Goal: Information Seeking & Learning: Learn about a topic

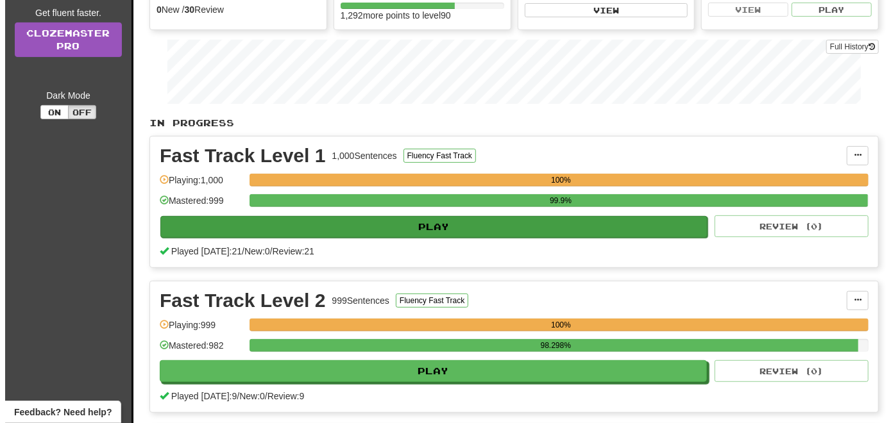
scroll to position [192, 0]
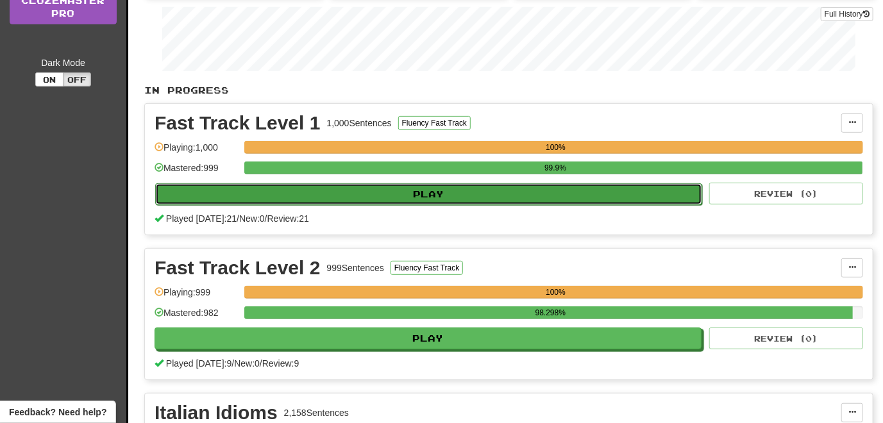
click at [411, 200] on button "Play" at bounding box center [428, 194] width 547 height 22
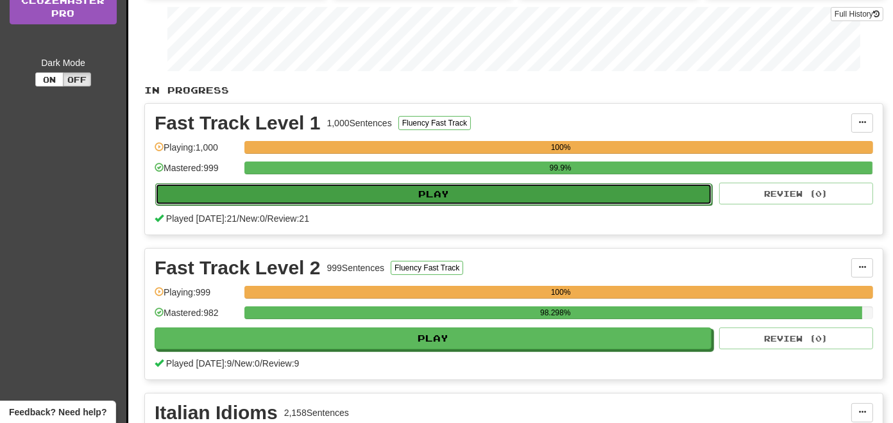
select select "**"
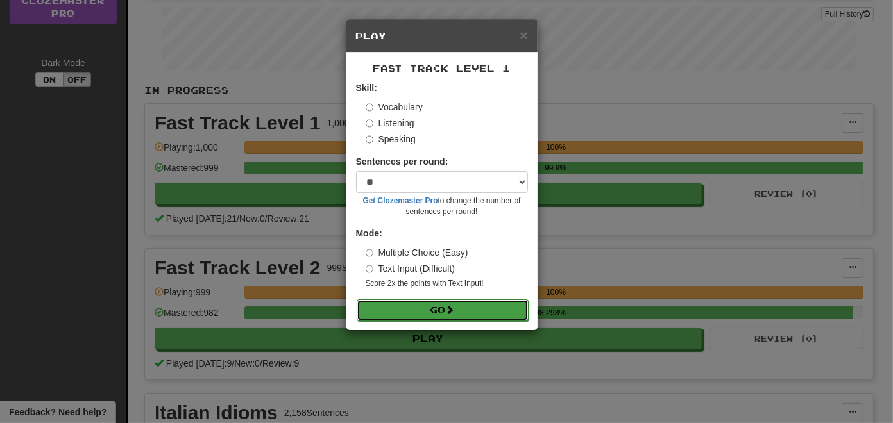
click at [419, 303] on button "Go" at bounding box center [443, 311] width 172 height 22
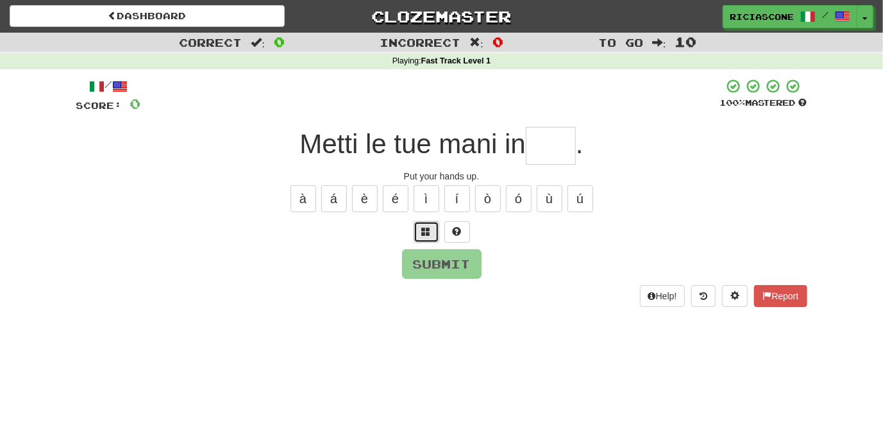
click at [423, 235] on span at bounding box center [426, 231] width 9 height 9
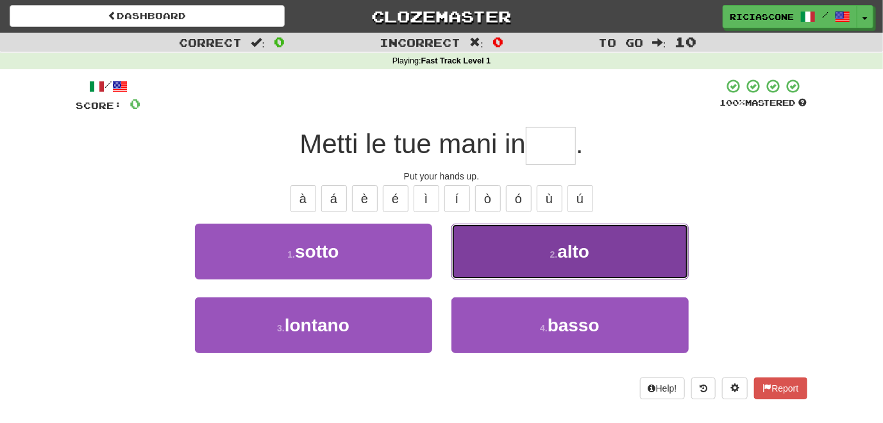
click at [491, 244] on button "2 . alto" at bounding box center [570, 252] width 237 height 56
type input "****"
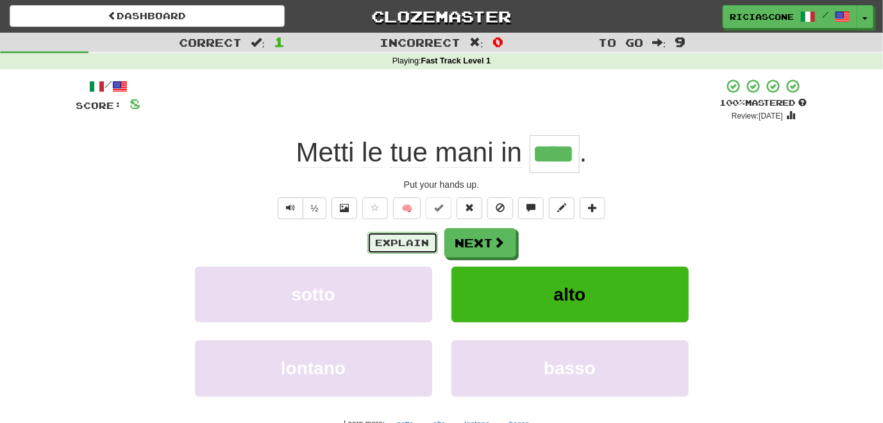
click at [408, 244] on button "Explain" at bounding box center [403, 243] width 71 height 22
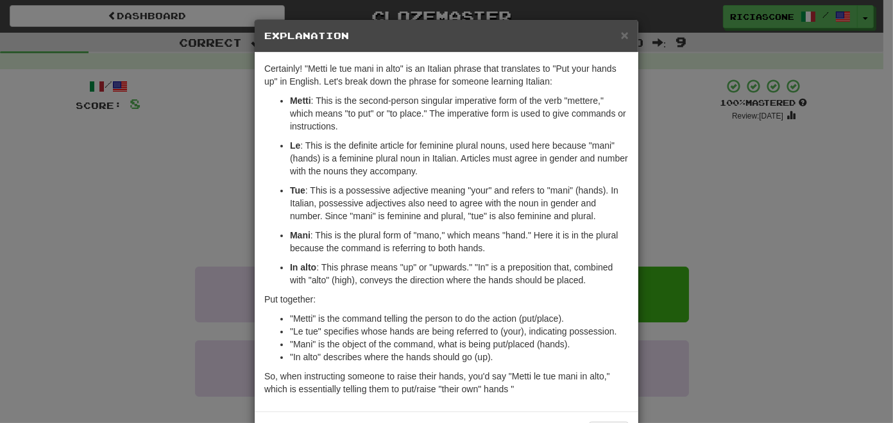
click at [139, 277] on div "× Explanation Certainly! "Metti le tue mani in alto" is an Italian phrase that …" at bounding box center [446, 211] width 893 height 423
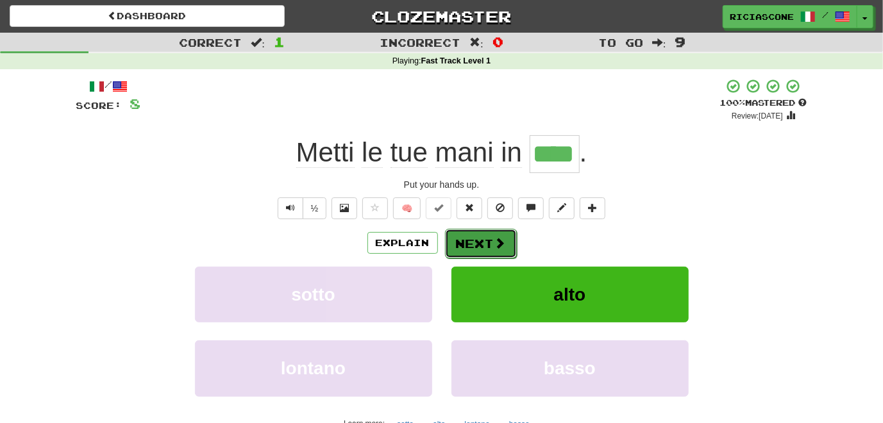
click at [475, 246] on button "Next" at bounding box center [481, 244] width 72 height 30
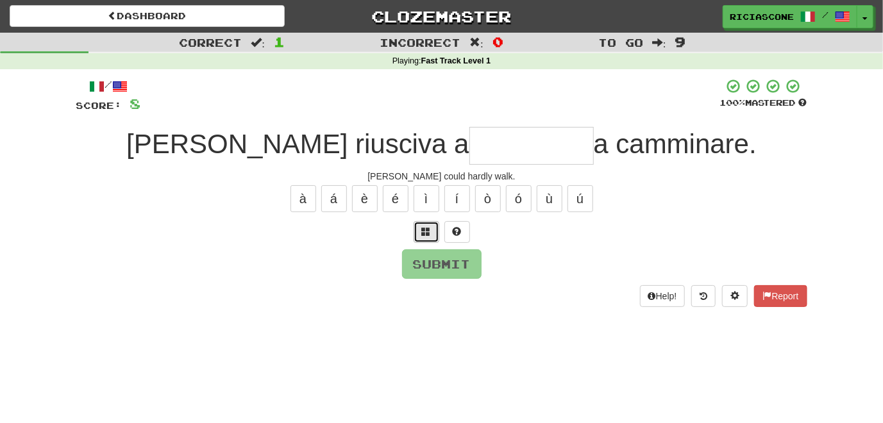
click at [435, 234] on button at bounding box center [427, 232] width 26 height 22
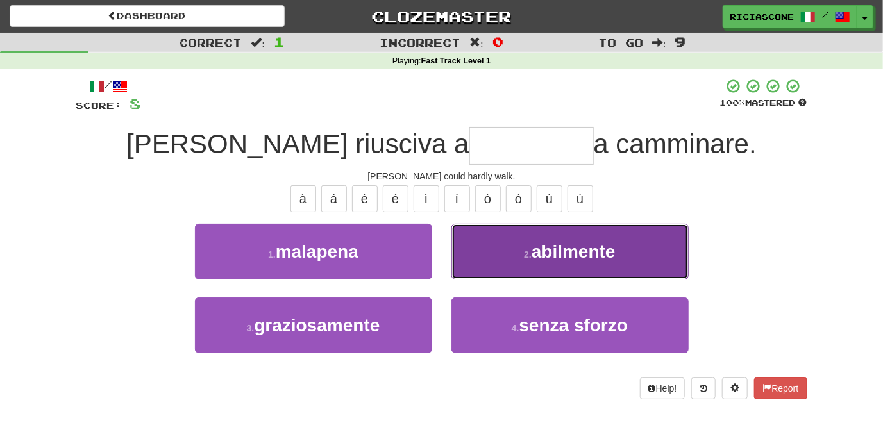
click at [488, 272] on button "2 . abilmente" at bounding box center [570, 252] width 237 height 56
type input "********"
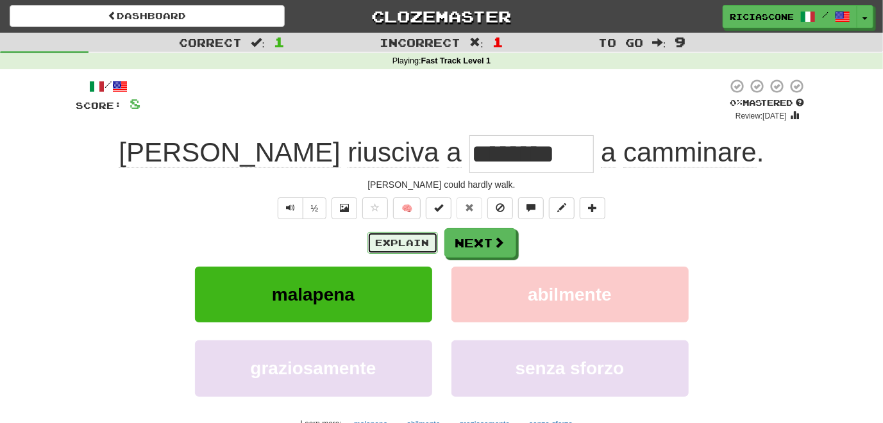
click at [401, 244] on button "Explain" at bounding box center [403, 243] width 71 height 22
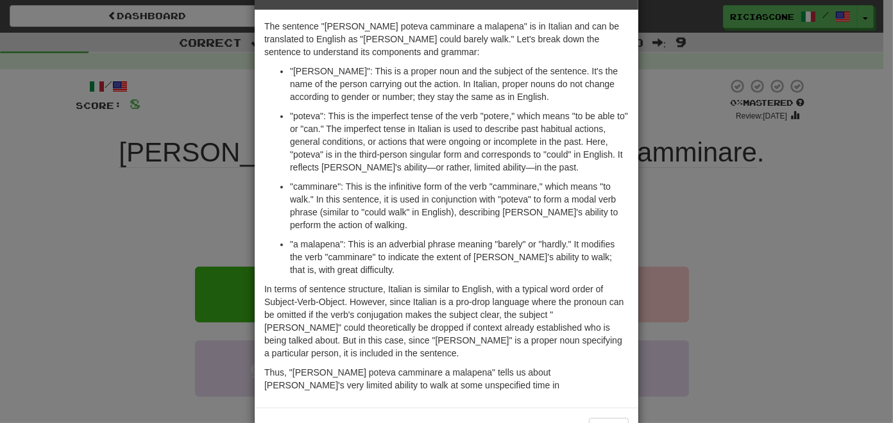
scroll to position [64, 0]
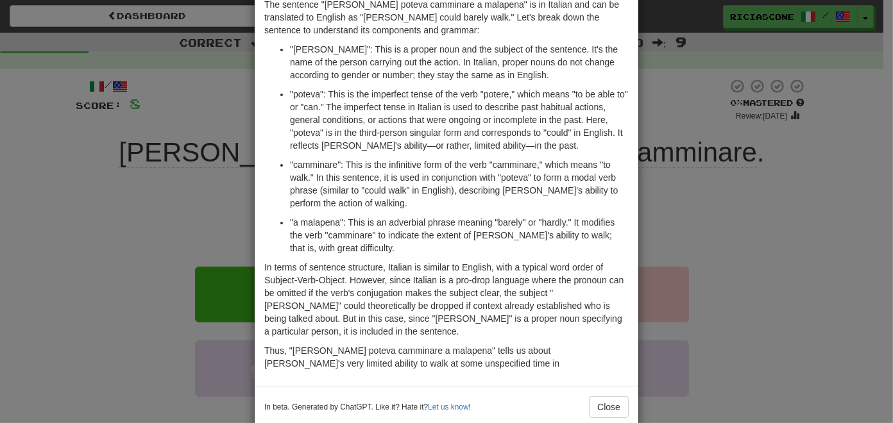
click at [92, 250] on div "× Explanation The sentence "Tom poteva camminare a malapena" is in Italian and …" at bounding box center [446, 211] width 893 height 423
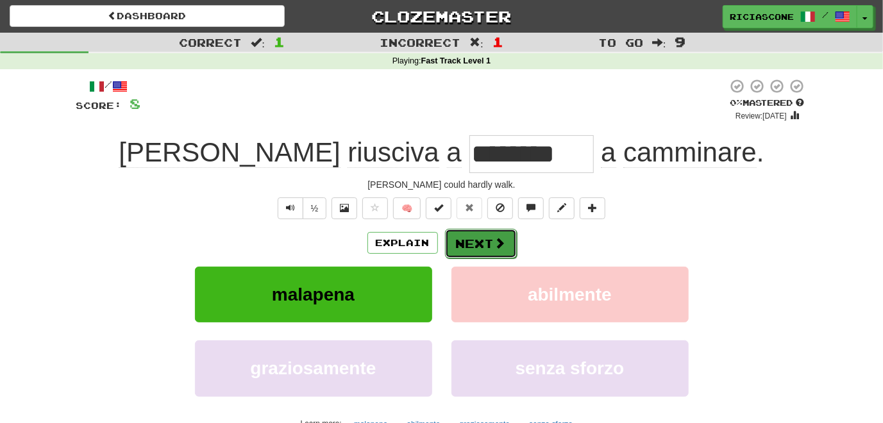
click at [476, 251] on button "Next" at bounding box center [481, 244] width 72 height 30
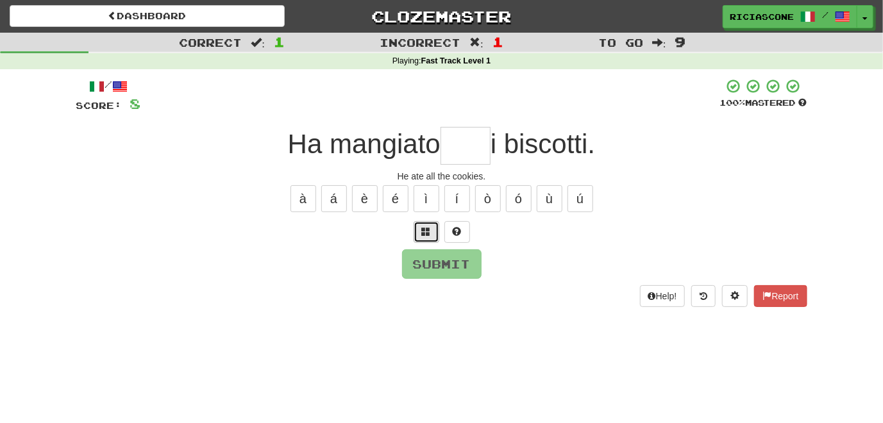
click at [424, 234] on span at bounding box center [426, 231] width 9 height 9
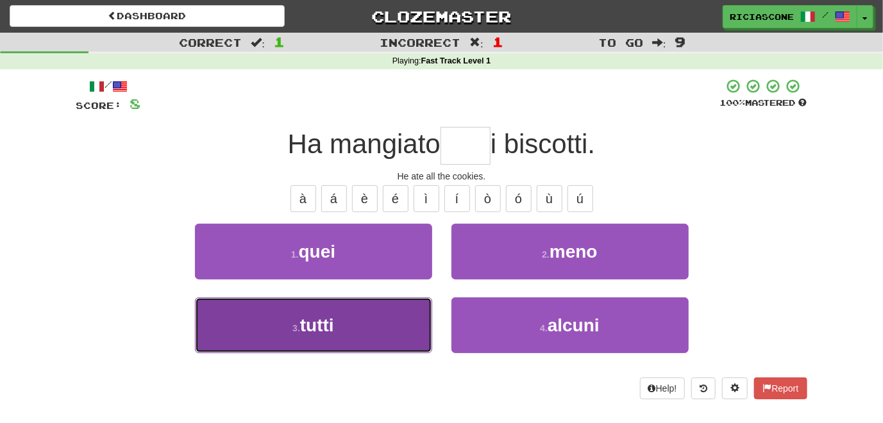
click at [372, 318] on button "3 . tutti" at bounding box center [313, 326] width 237 height 56
type input "*****"
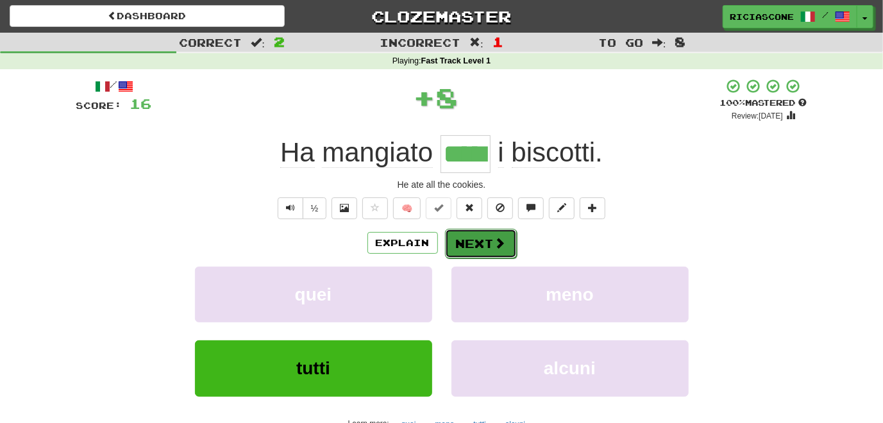
click at [479, 241] on button "Next" at bounding box center [481, 244] width 72 height 30
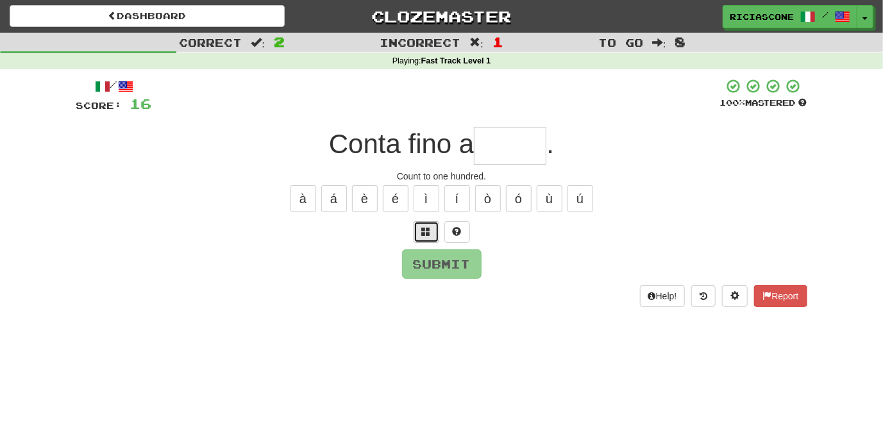
click at [431, 239] on button at bounding box center [427, 232] width 26 height 22
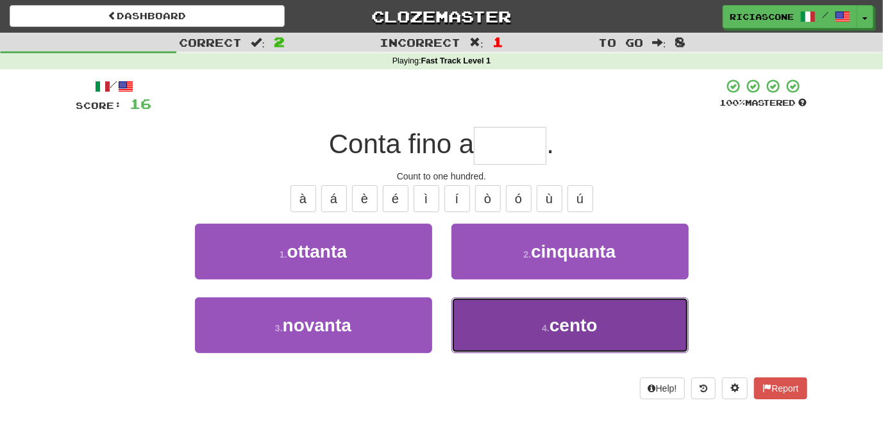
click at [485, 316] on button "4 . cento" at bounding box center [570, 326] width 237 height 56
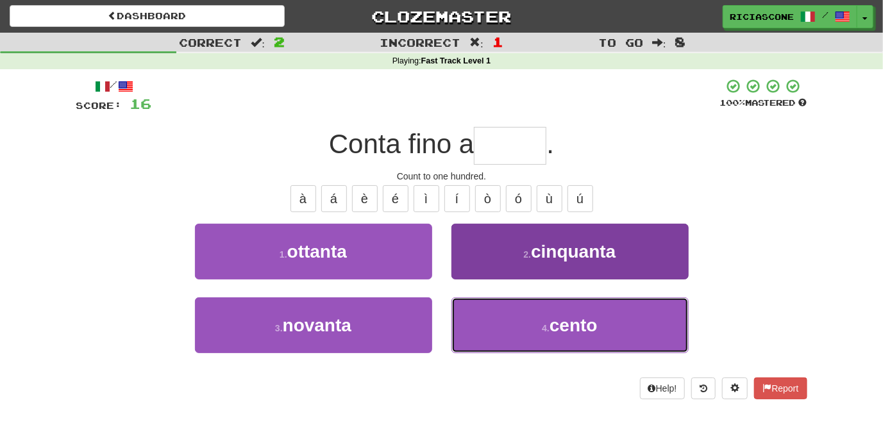
type input "*****"
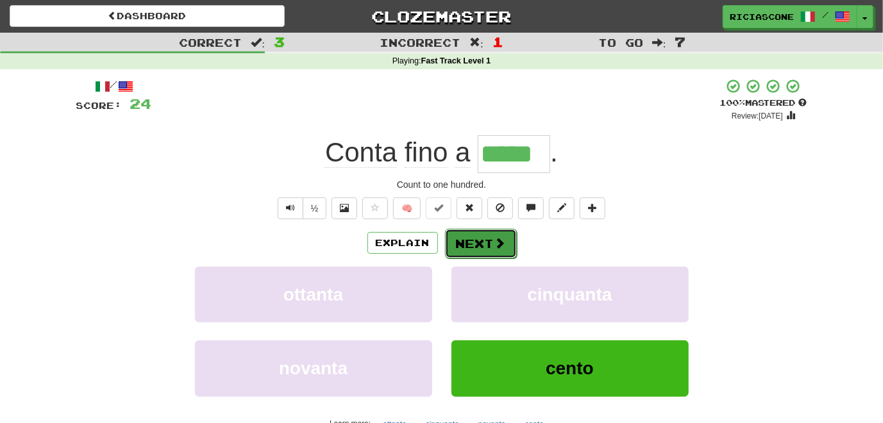
click at [475, 244] on button "Next" at bounding box center [481, 244] width 72 height 30
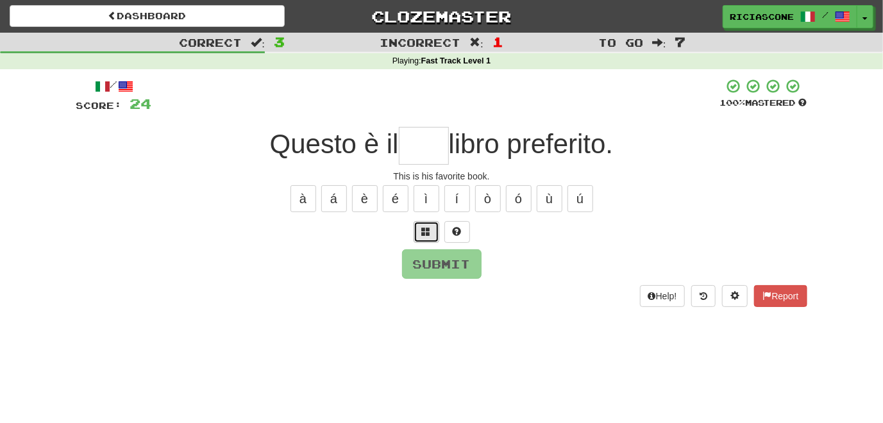
click at [428, 237] on button at bounding box center [427, 232] width 26 height 22
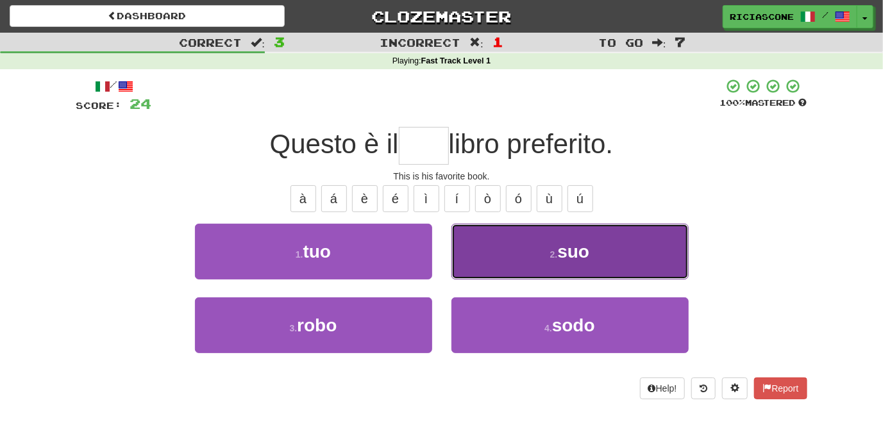
click at [470, 257] on button "2 . suo" at bounding box center [570, 252] width 237 height 56
type input "***"
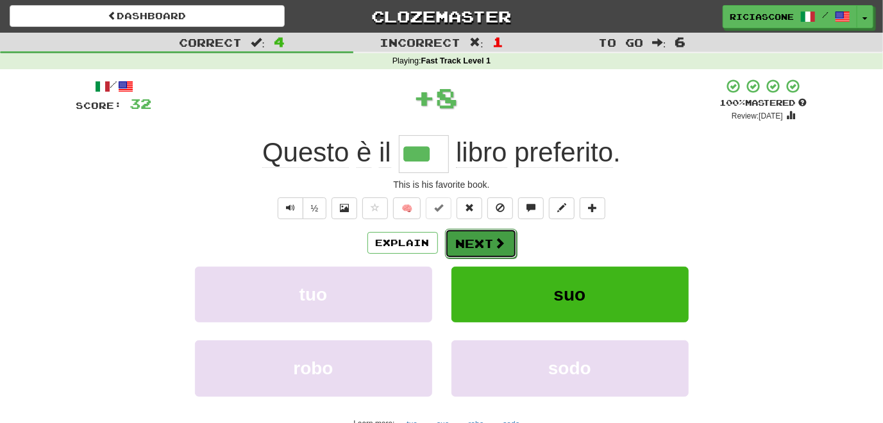
click at [486, 255] on button "Next" at bounding box center [481, 244] width 72 height 30
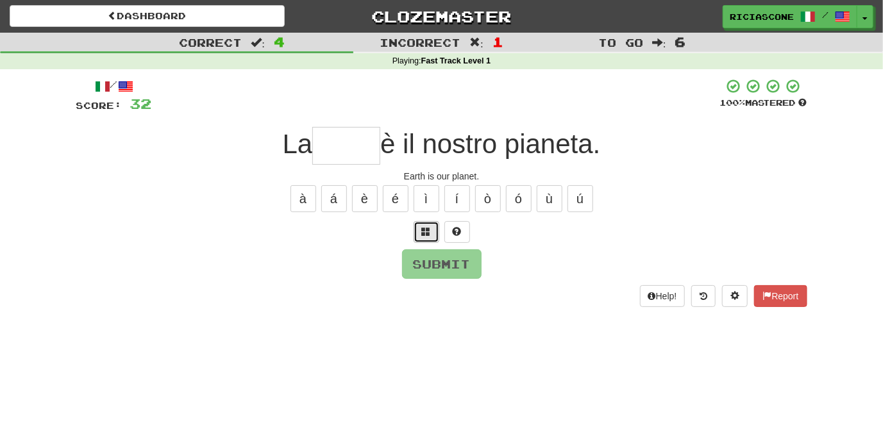
click at [421, 237] on button at bounding box center [427, 232] width 26 height 22
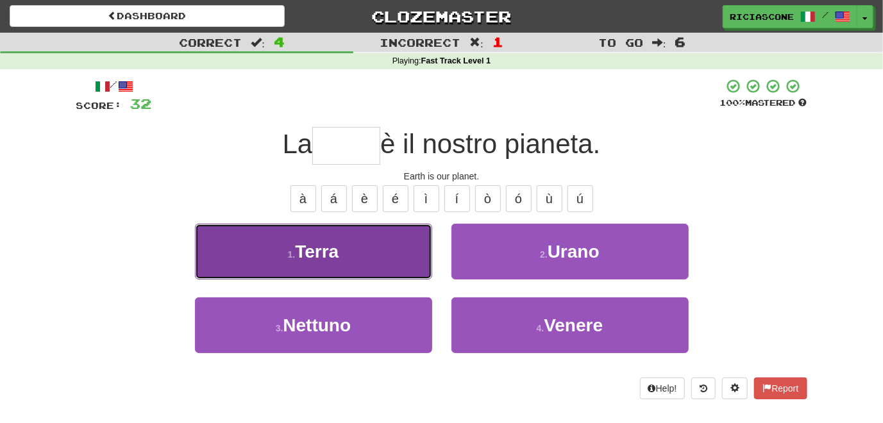
click at [382, 266] on button "1 . Terra" at bounding box center [313, 252] width 237 height 56
type input "*****"
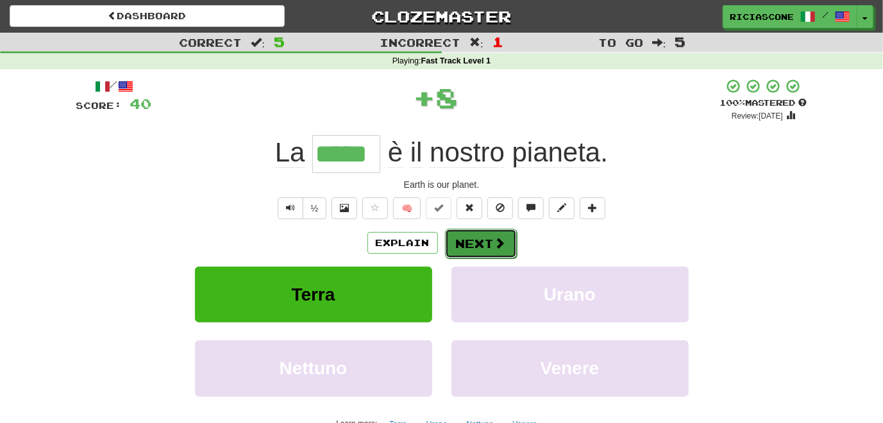
click at [479, 251] on button "Next" at bounding box center [481, 244] width 72 height 30
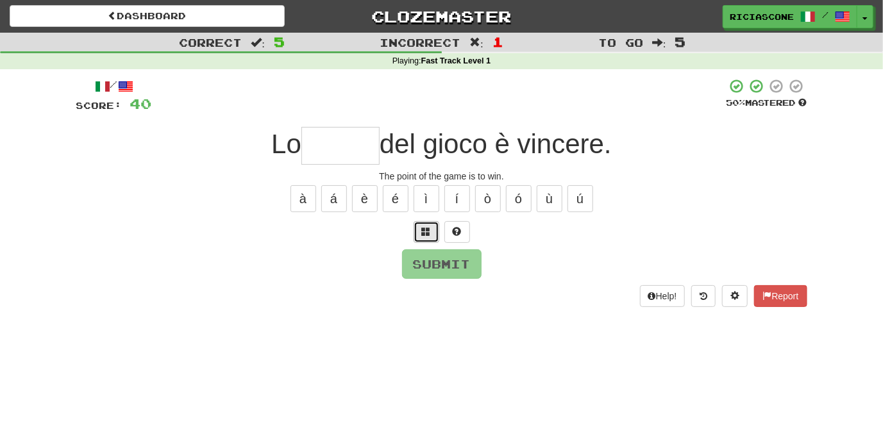
click at [424, 237] on button at bounding box center [427, 232] width 26 height 22
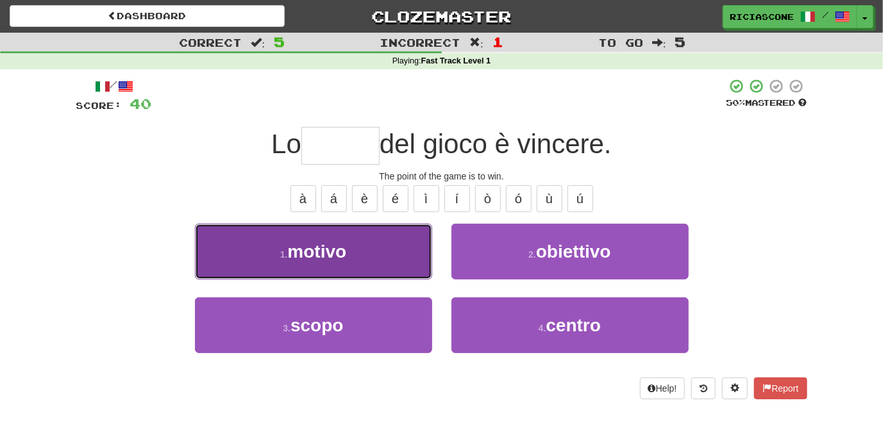
click at [355, 259] on button "1 . motivo" at bounding box center [313, 252] width 237 height 56
type input "*****"
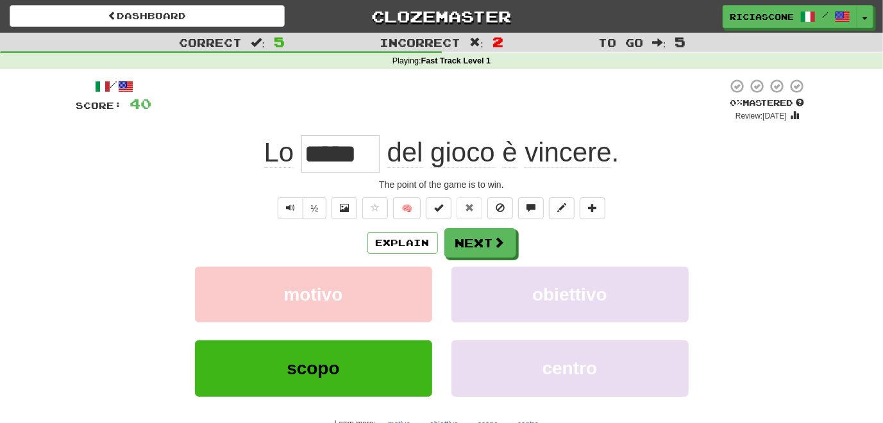
click at [133, 312] on div "motivo obiettivo" at bounding box center [442, 304] width 770 height 74
click at [471, 243] on button "Next" at bounding box center [481, 244] width 72 height 30
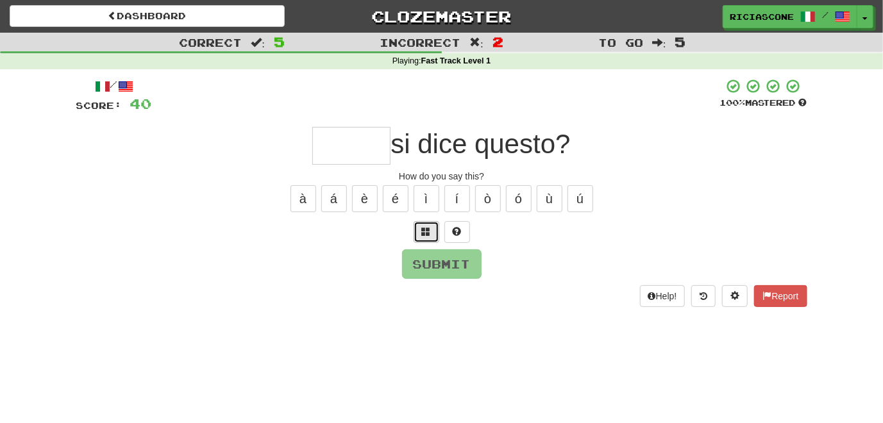
click at [428, 234] on span at bounding box center [426, 231] width 9 height 9
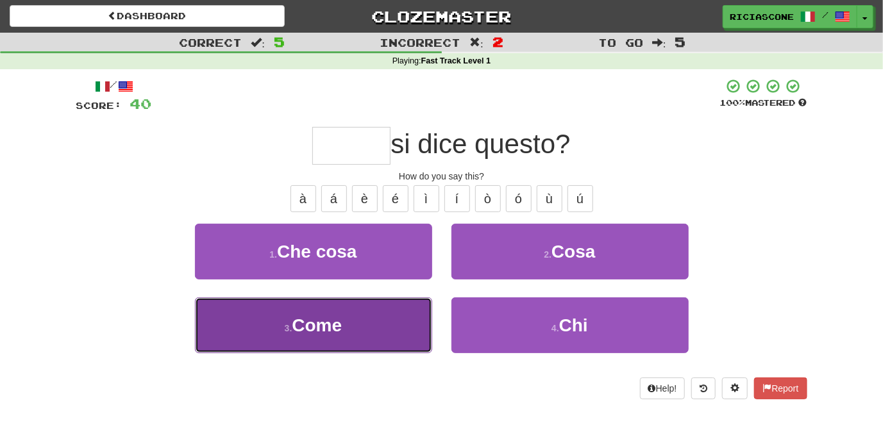
click at [401, 303] on button "3 . Come" at bounding box center [313, 326] width 237 height 56
type input "****"
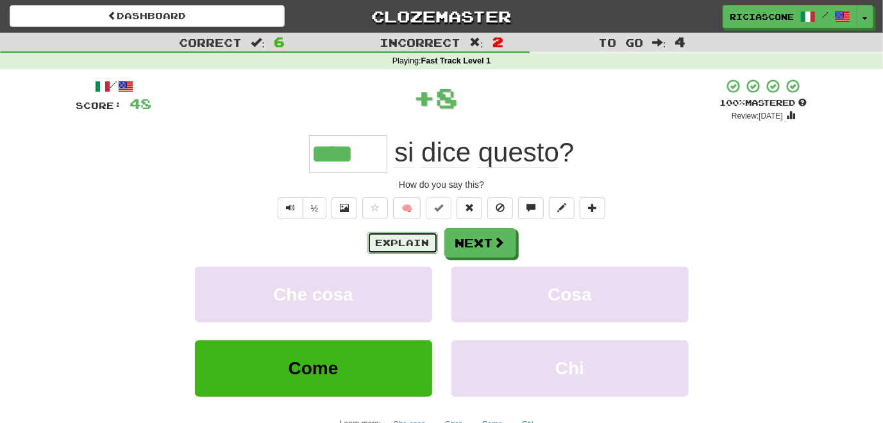
click at [395, 245] on button "Explain" at bounding box center [403, 243] width 71 height 22
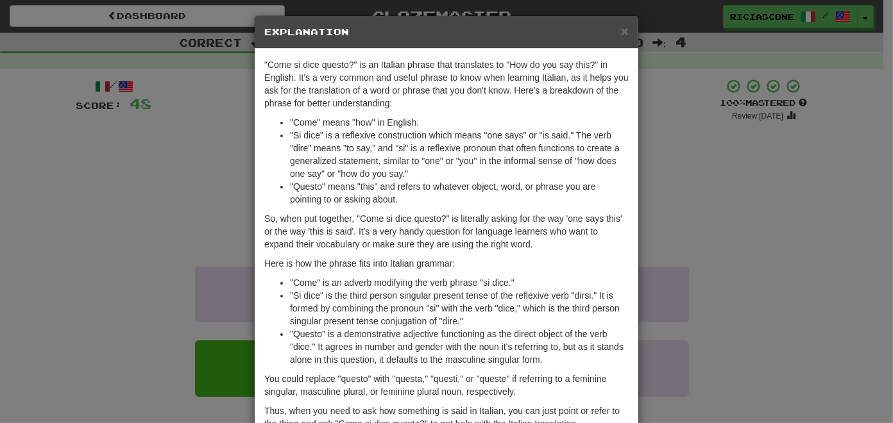
scroll to position [0, 0]
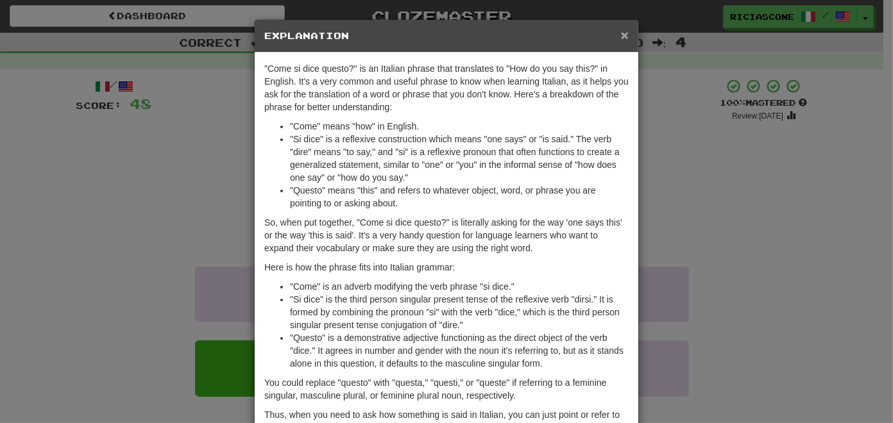
click at [623, 38] on span "×" at bounding box center [625, 35] width 8 height 15
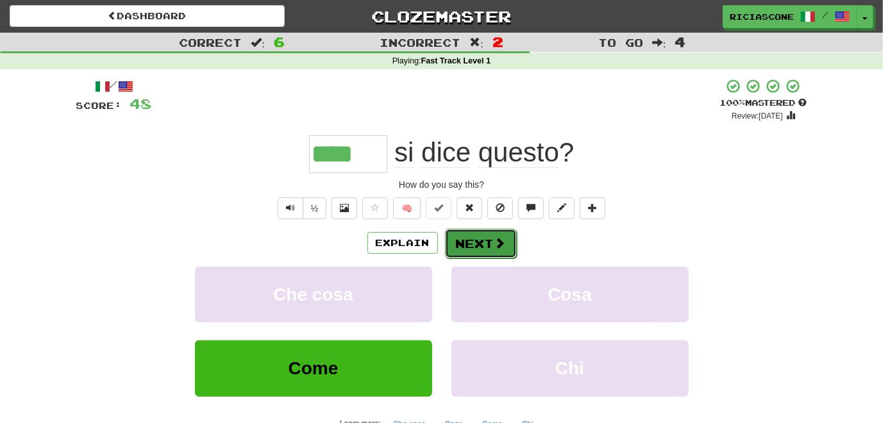
click at [478, 246] on button "Next" at bounding box center [481, 244] width 72 height 30
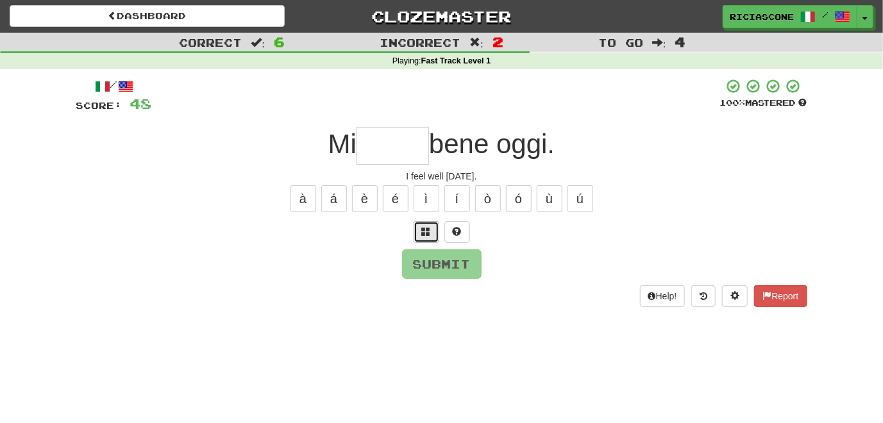
click at [432, 230] on button at bounding box center [427, 232] width 26 height 22
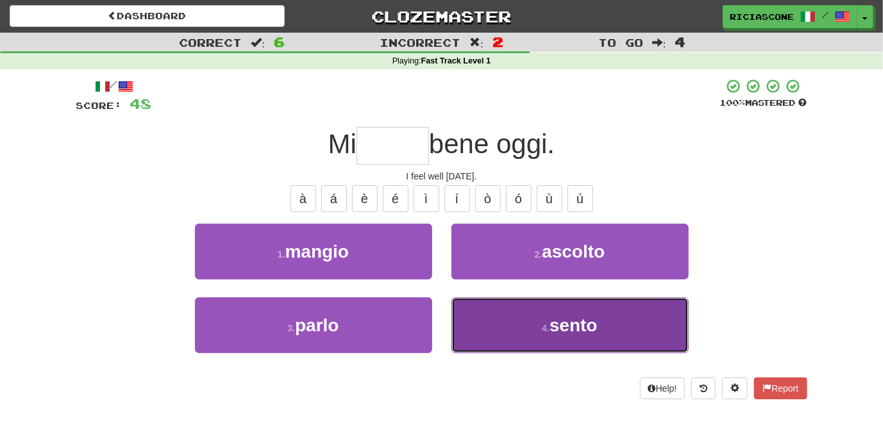
click at [498, 327] on button "4 . sento" at bounding box center [570, 326] width 237 height 56
type input "*****"
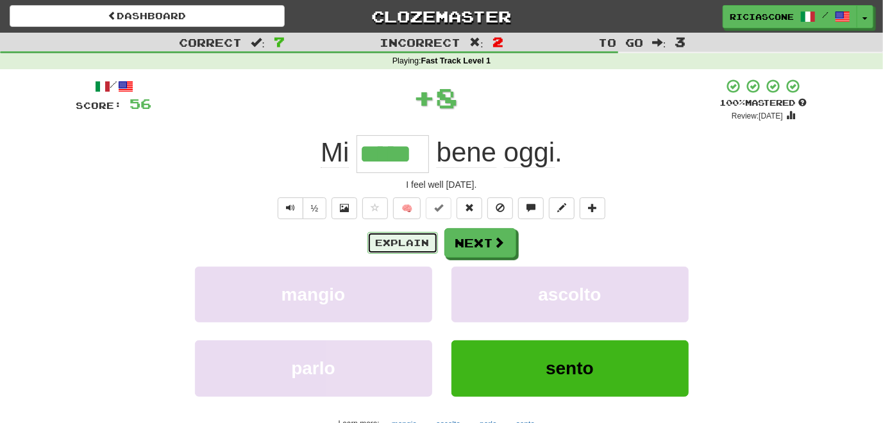
click at [410, 242] on button "Explain" at bounding box center [403, 243] width 71 height 22
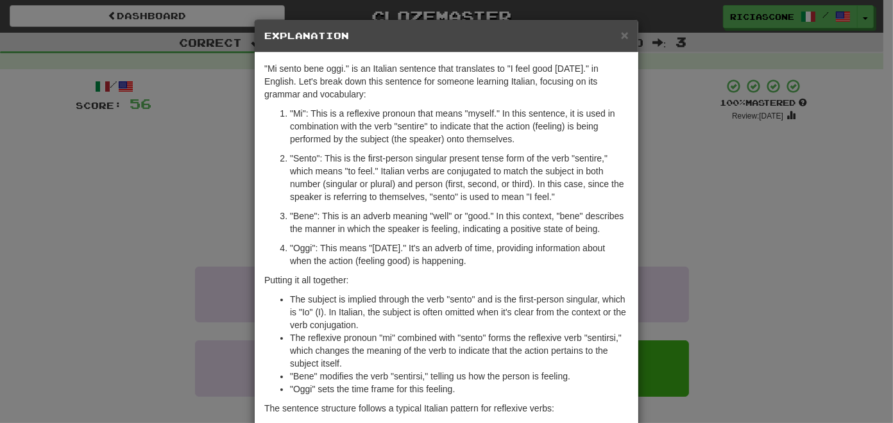
click at [173, 226] on div "× Explanation "Mi sento bene oggi." is an Italian sentence that translates to "…" at bounding box center [446, 211] width 893 height 423
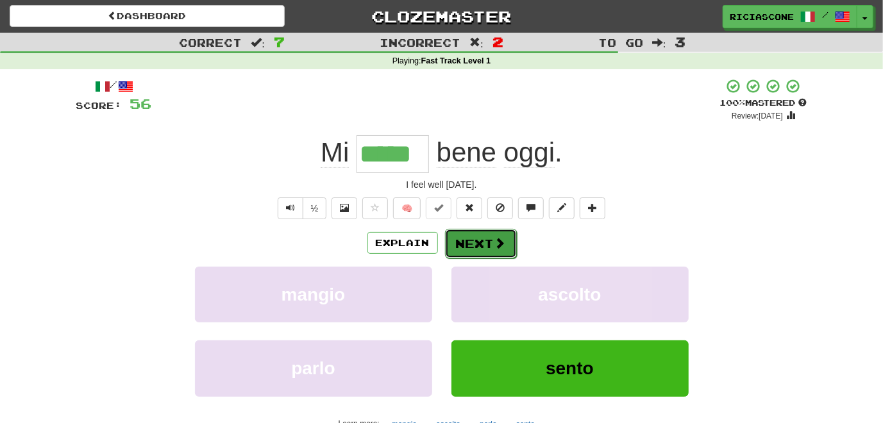
click at [455, 250] on button "Next" at bounding box center [481, 244] width 72 height 30
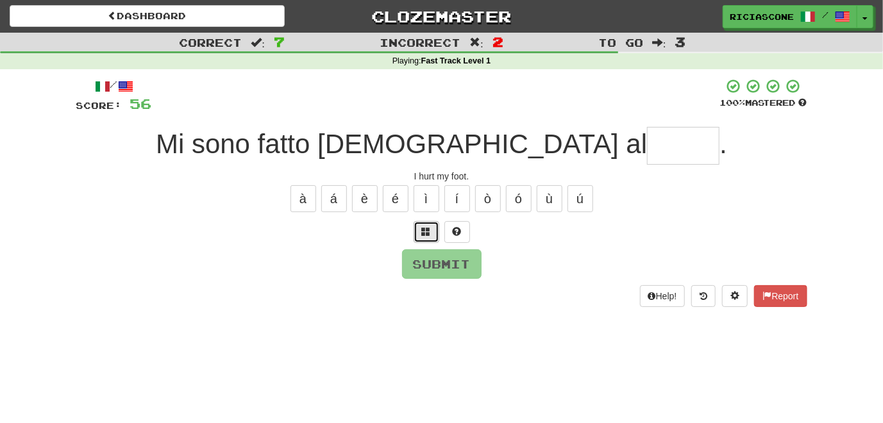
click at [430, 232] on span at bounding box center [426, 231] width 9 height 9
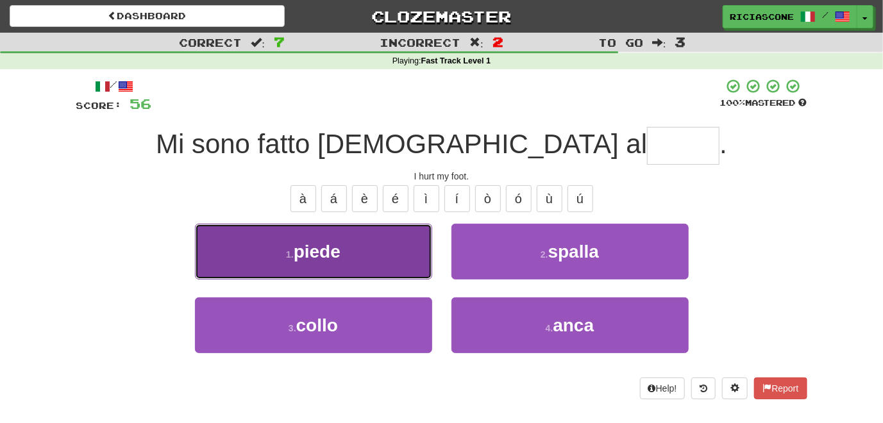
click at [408, 247] on button "1 . piede" at bounding box center [313, 252] width 237 height 56
type input "*****"
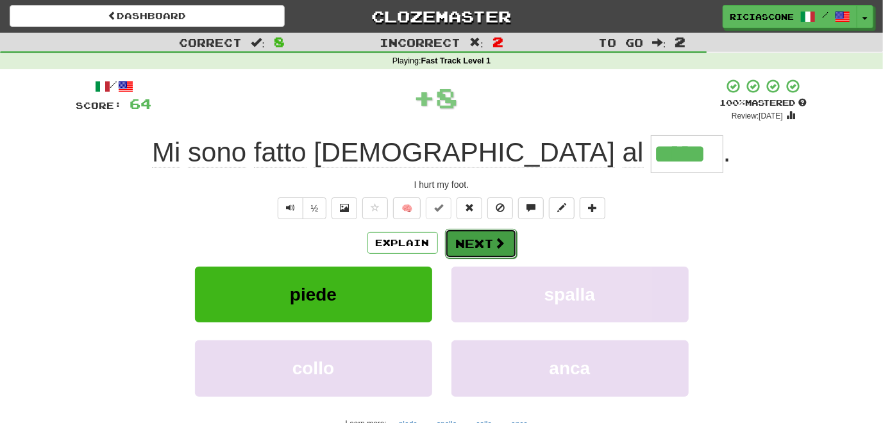
click at [466, 243] on button "Next" at bounding box center [481, 244] width 72 height 30
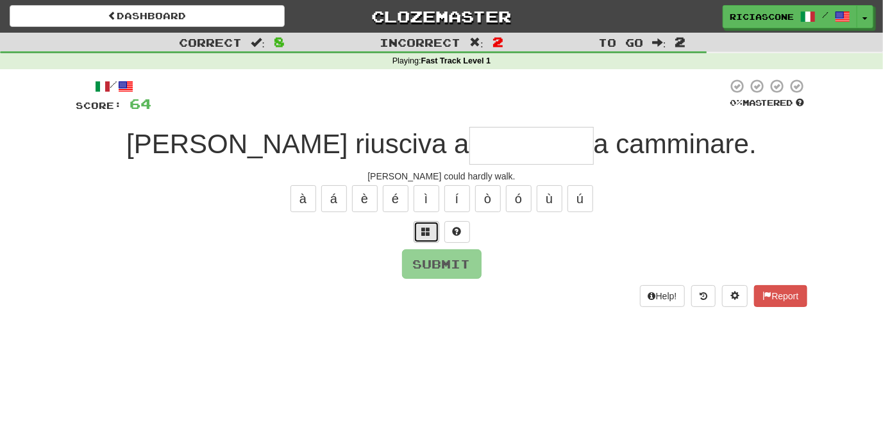
click at [427, 233] on span at bounding box center [426, 231] width 9 height 9
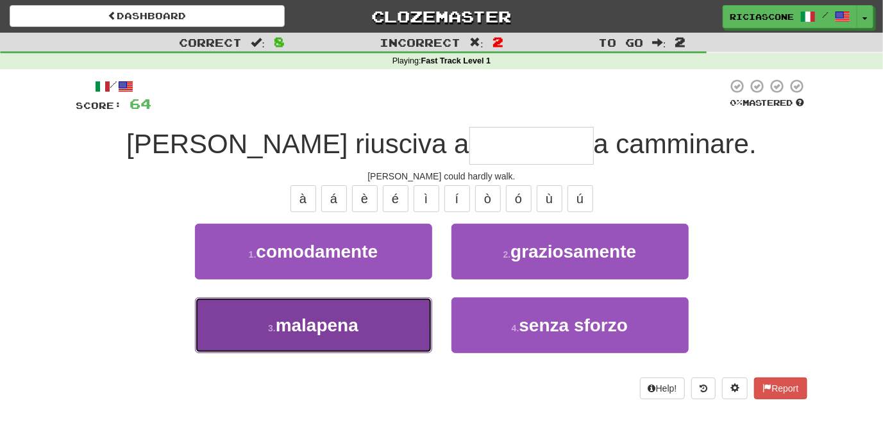
click at [393, 333] on button "3 . malapena" at bounding box center [313, 326] width 237 height 56
type input "********"
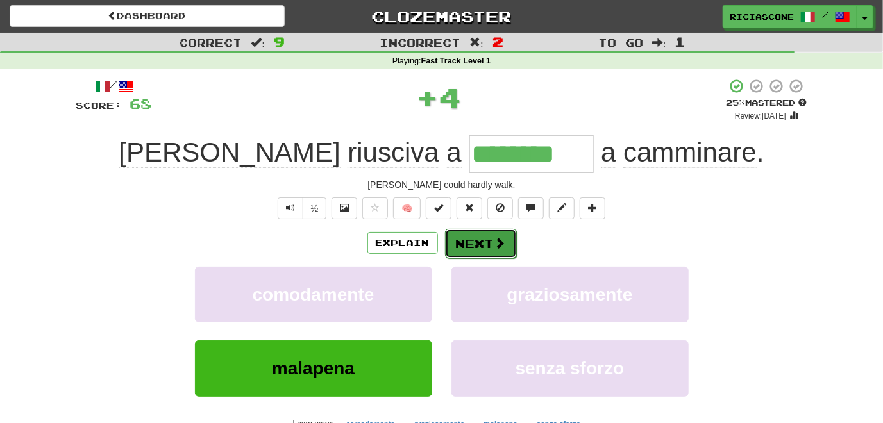
click at [480, 245] on button "Next" at bounding box center [481, 244] width 72 height 30
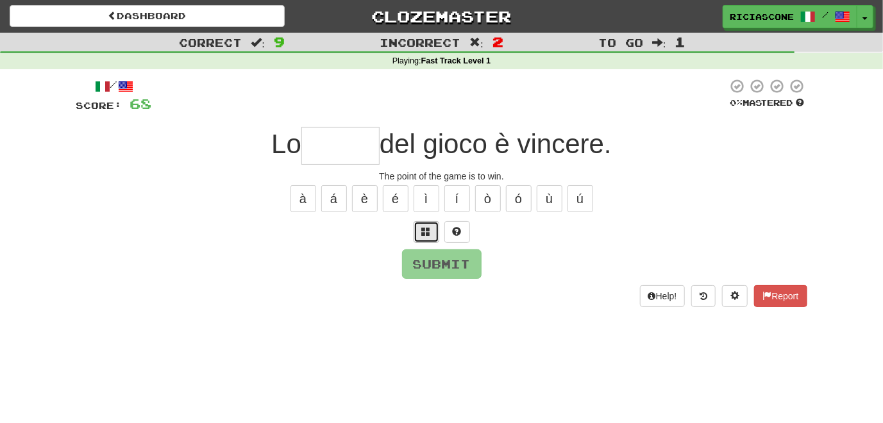
click at [425, 232] on span at bounding box center [426, 231] width 9 height 9
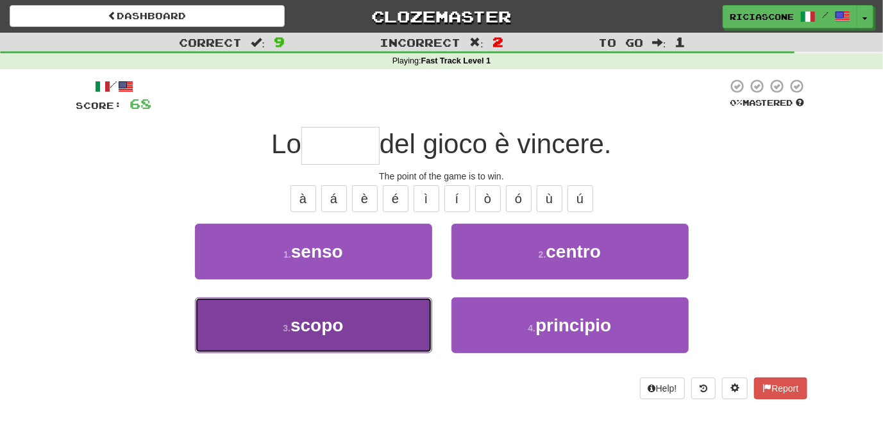
click at [360, 331] on button "3 . scopo" at bounding box center [313, 326] width 237 height 56
type input "*****"
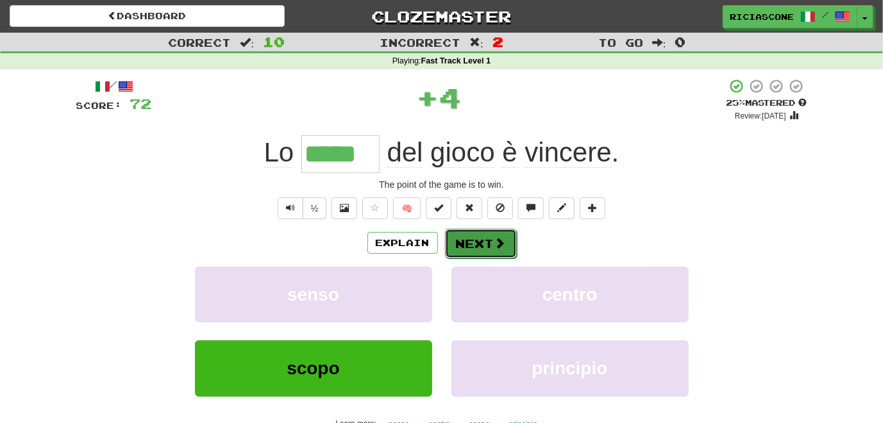
click at [485, 243] on button "Next" at bounding box center [481, 244] width 72 height 30
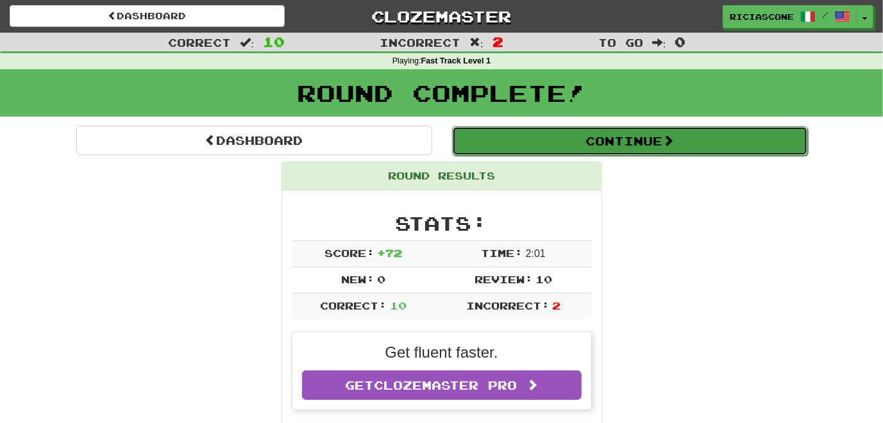
click at [595, 144] on button "Continue" at bounding box center [630, 141] width 356 height 30
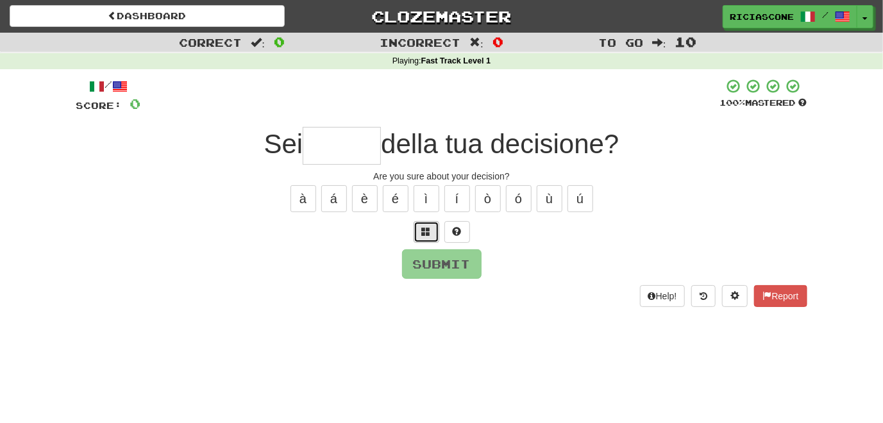
click at [428, 234] on span at bounding box center [426, 231] width 9 height 9
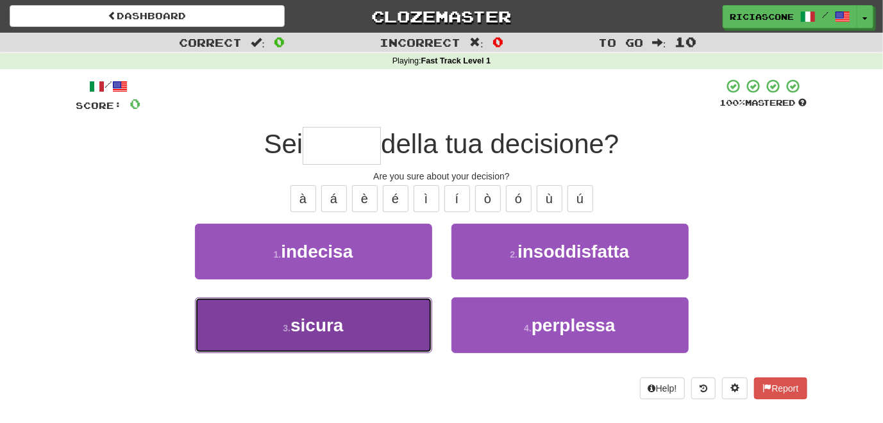
click at [413, 321] on button "3 . sicura" at bounding box center [313, 326] width 237 height 56
type input "******"
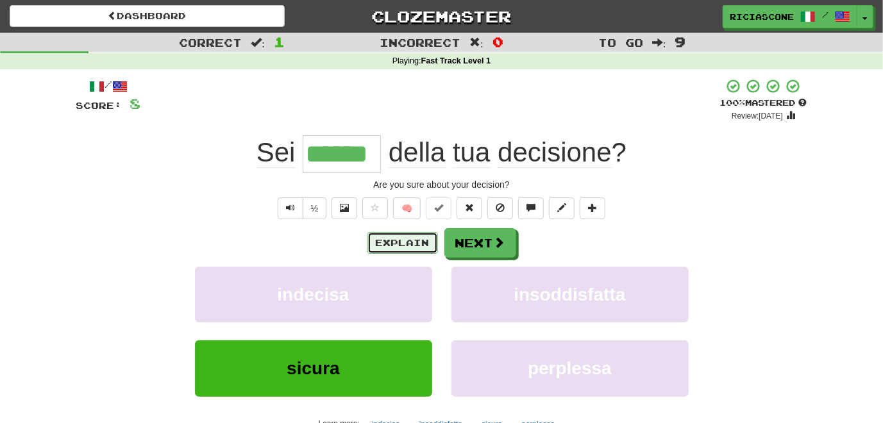
click at [402, 244] on button "Explain" at bounding box center [403, 243] width 71 height 22
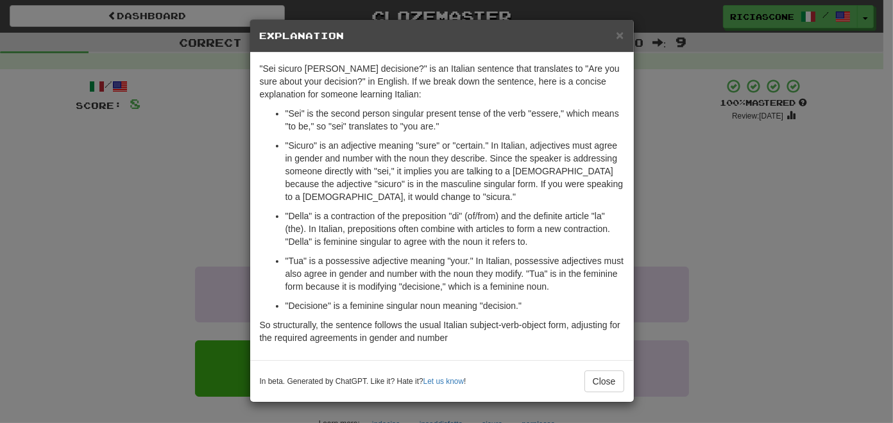
click at [200, 214] on div "× Explanation "Sei sicuro della tua decisione?" is an Italian sentence that tra…" at bounding box center [446, 211] width 893 height 423
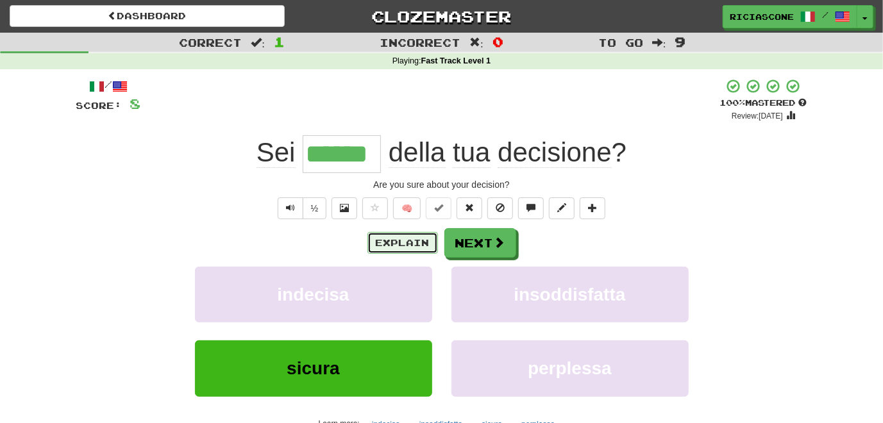
click at [391, 241] on button "Explain" at bounding box center [403, 243] width 71 height 22
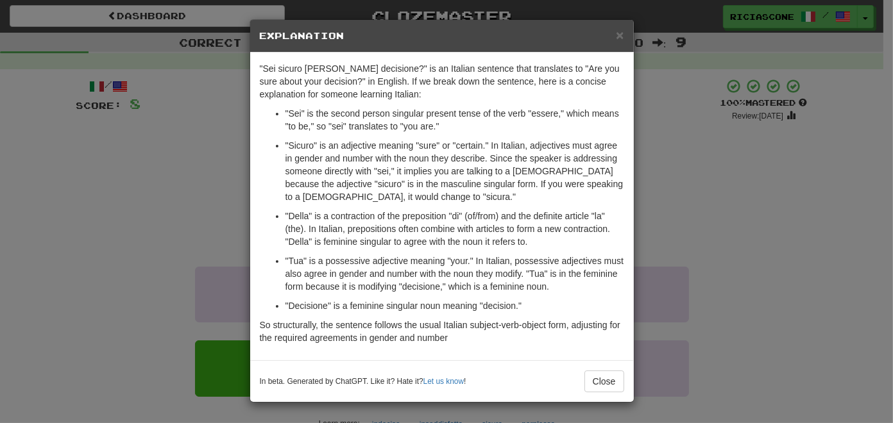
click at [133, 246] on div "× Explanation "Sei sicuro della tua decisione?" is an Italian sentence that tra…" at bounding box center [446, 211] width 893 height 423
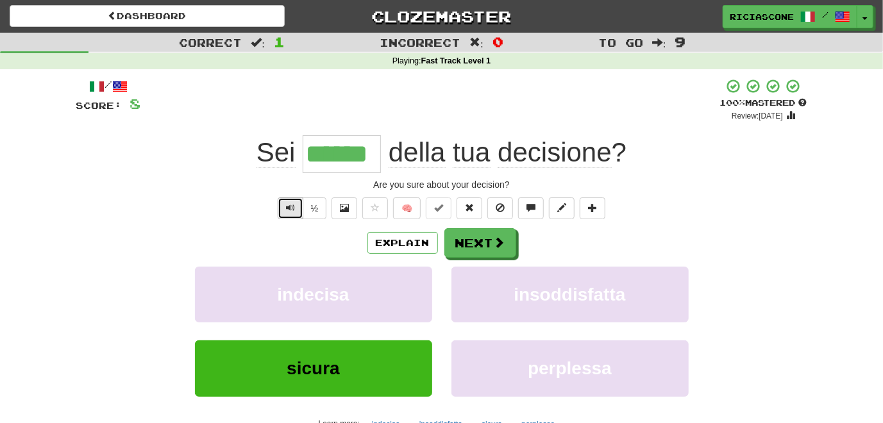
click at [284, 213] on button "Text-to-speech controls" at bounding box center [291, 209] width 26 height 22
click at [486, 250] on button "Next" at bounding box center [481, 244] width 72 height 30
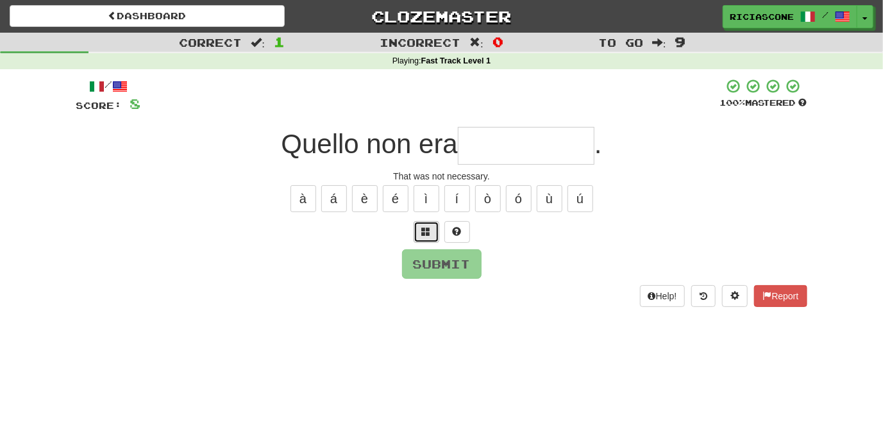
click at [427, 234] on span at bounding box center [426, 231] width 9 height 9
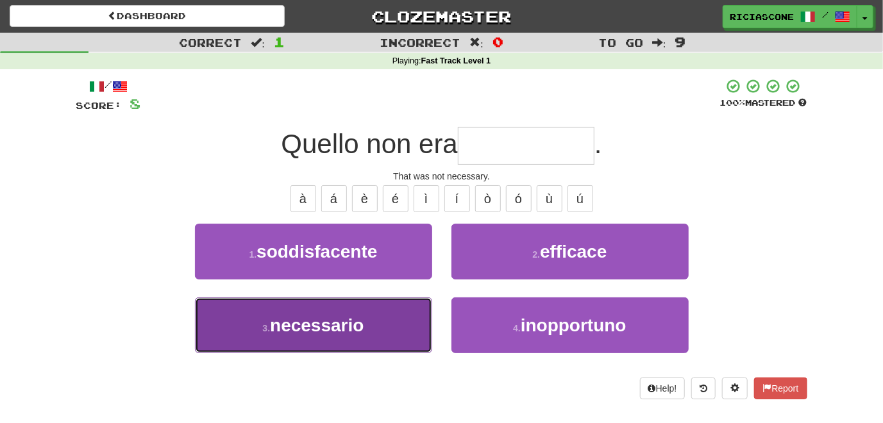
click at [398, 320] on button "3 . necessario" at bounding box center [313, 326] width 237 height 56
type input "**********"
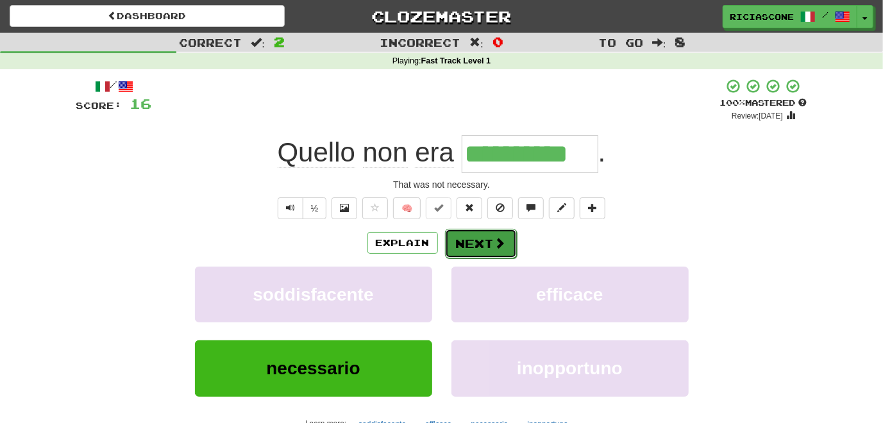
click at [475, 247] on button "Next" at bounding box center [481, 244] width 72 height 30
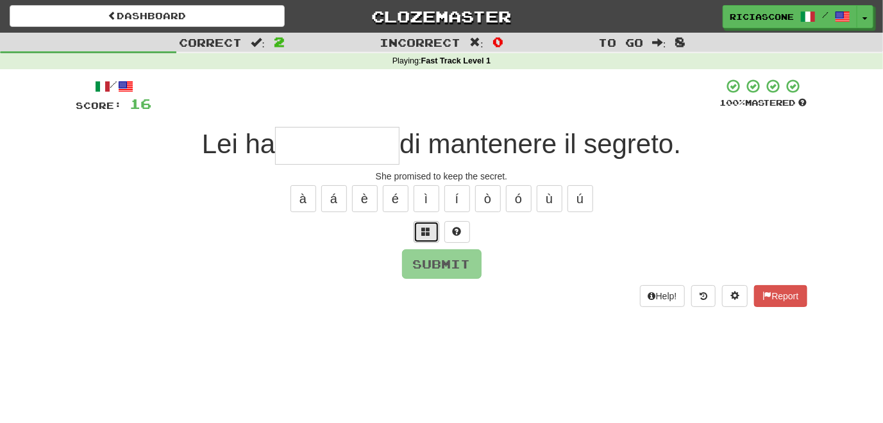
click at [425, 232] on span at bounding box center [426, 231] width 9 height 9
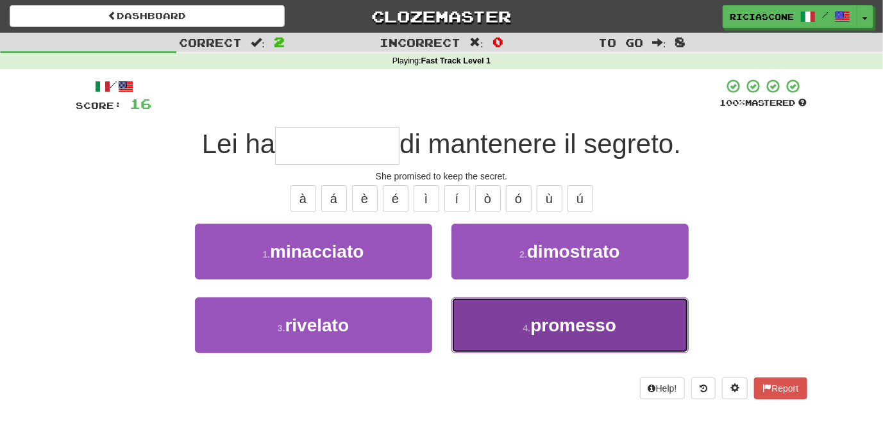
click at [457, 318] on button "4 . promesso" at bounding box center [570, 326] width 237 height 56
type input "********"
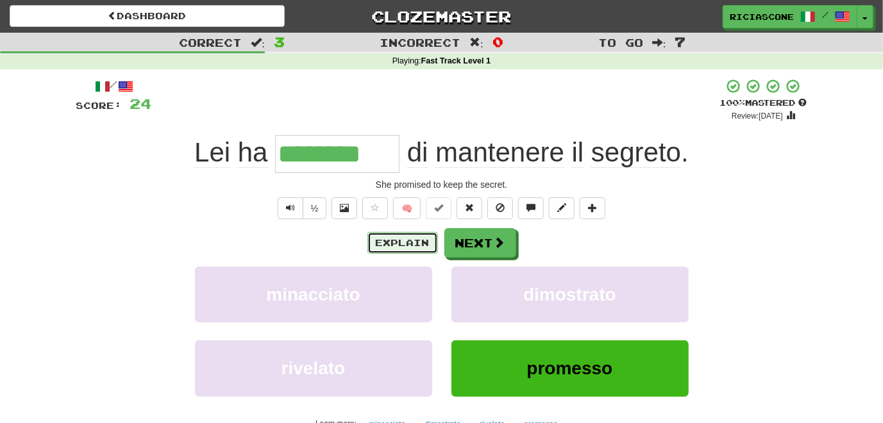
click at [397, 239] on button "Explain" at bounding box center [403, 243] width 71 height 22
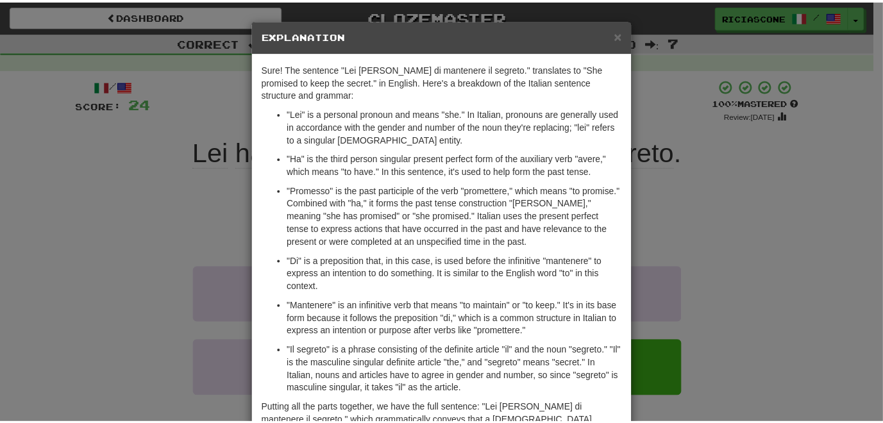
scroll to position [64, 0]
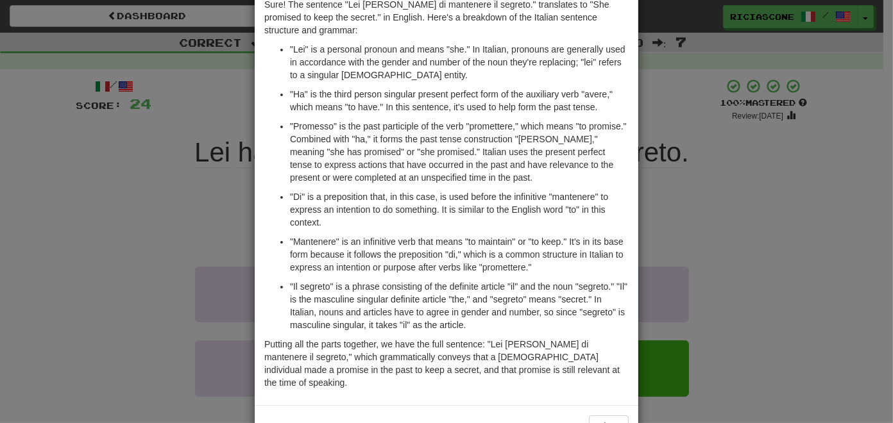
click at [103, 260] on div "× Explanation Sure! The sentence "Lei ha promesso di mantenere il segreto." tra…" at bounding box center [446, 211] width 893 height 423
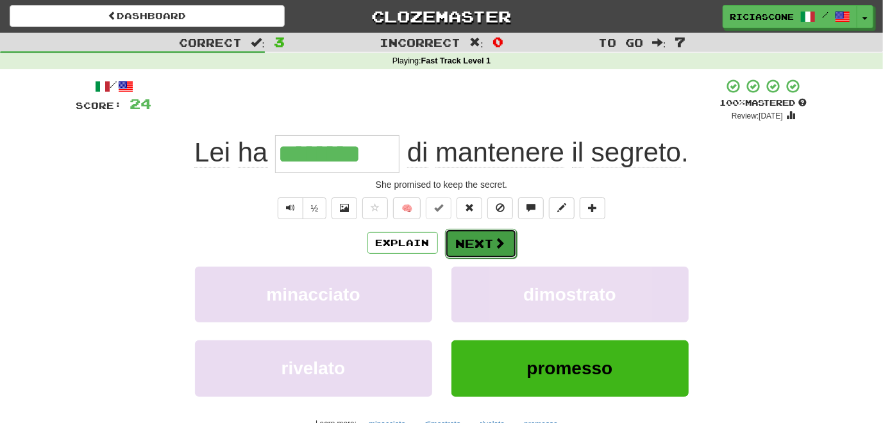
click at [478, 245] on button "Next" at bounding box center [481, 244] width 72 height 30
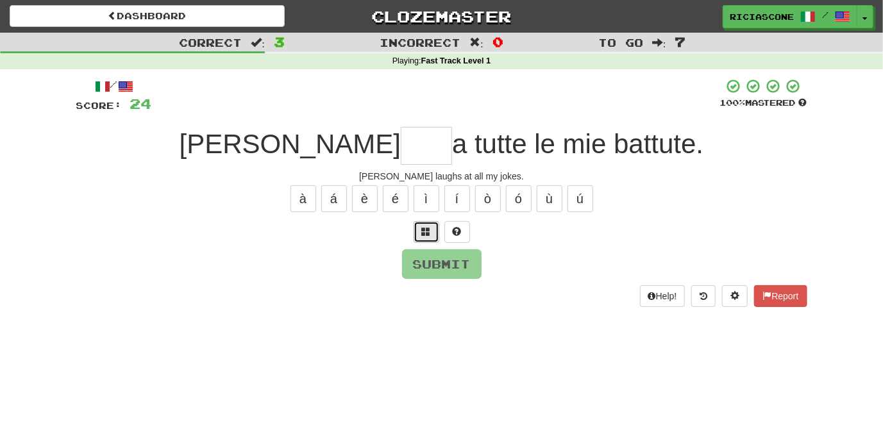
click at [423, 236] on button at bounding box center [427, 232] width 26 height 22
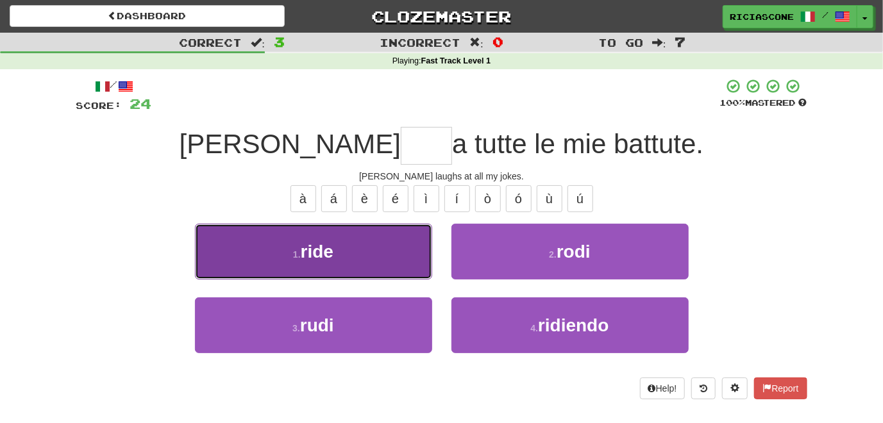
click at [404, 260] on button "1 . ride" at bounding box center [313, 252] width 237 height 56
type input "****"
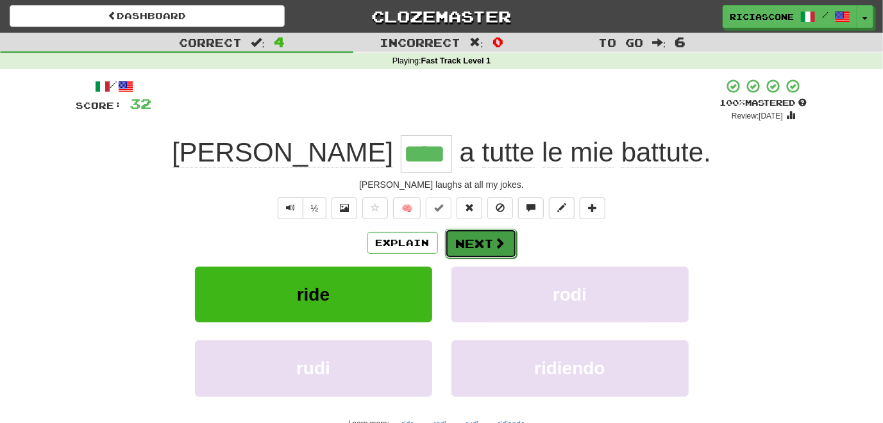
click at [466, 243] on button "Next" at bounding box center [481, 244] width 72 height 30
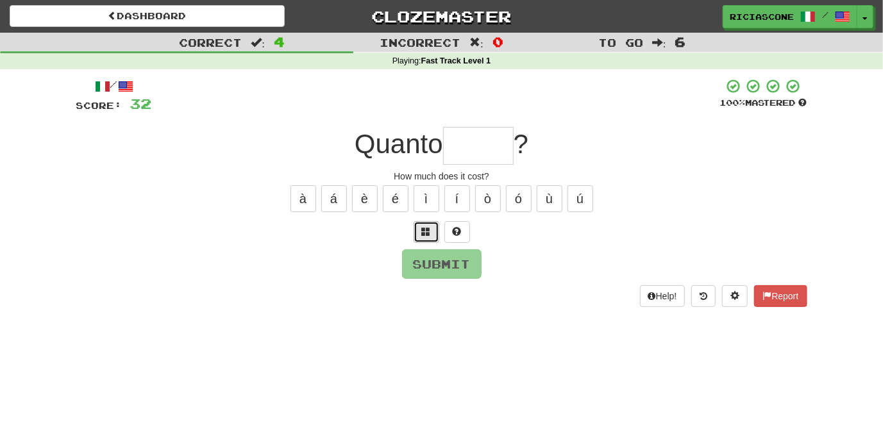
click at [422, 232] on span at bounding box center [426, 231] width 9 height 9
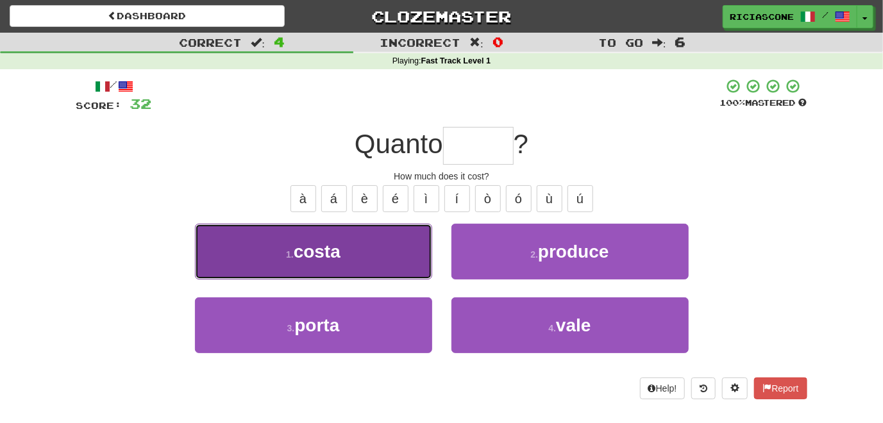
click at [366, 276] on button "1 . costa" at bounding box center [313, 252] width 237 height 56
type input "*****"
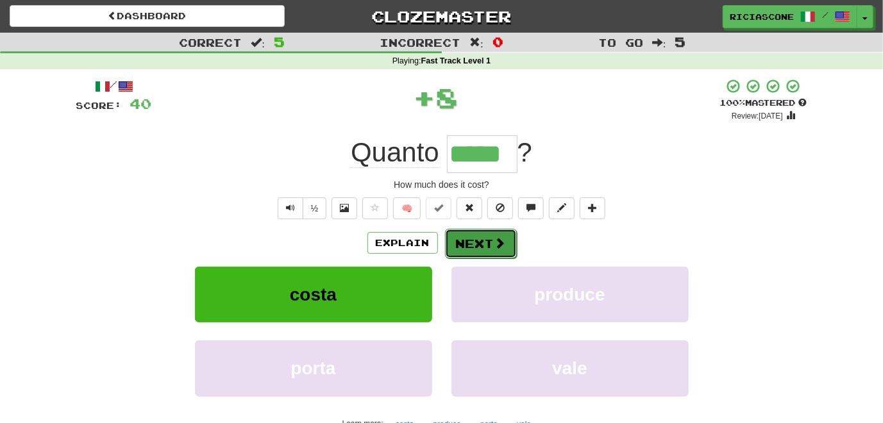
click at [466, 248] on button "Next" at bounding box center [481, 244] width 72 height 30
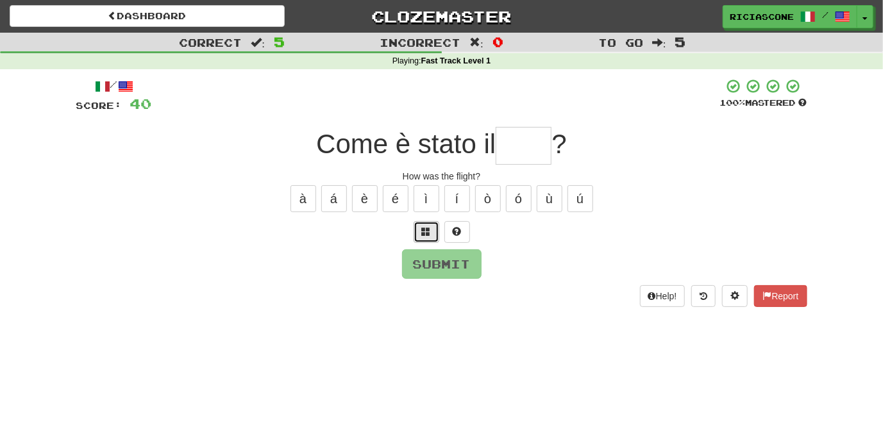
click at [423, 232] on span at bounding box center [426, 231] width 9 height 9
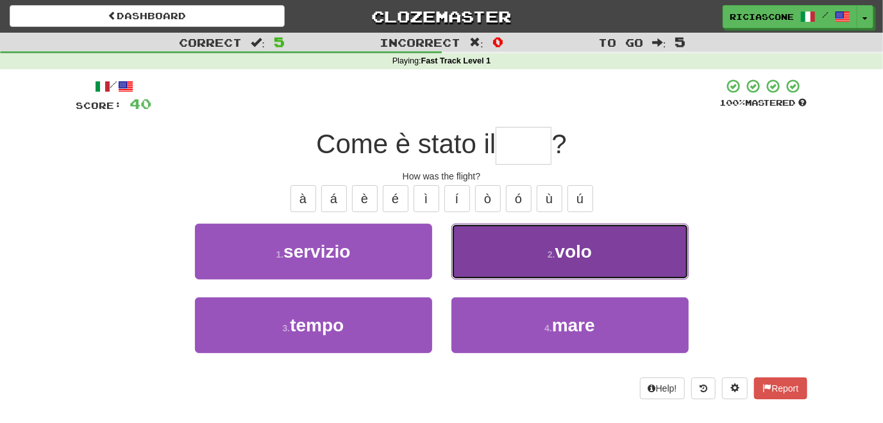
click at [515, 266] on button "2 . volo" at bounding box center [570, 252] width 237 height 56
type input "****"
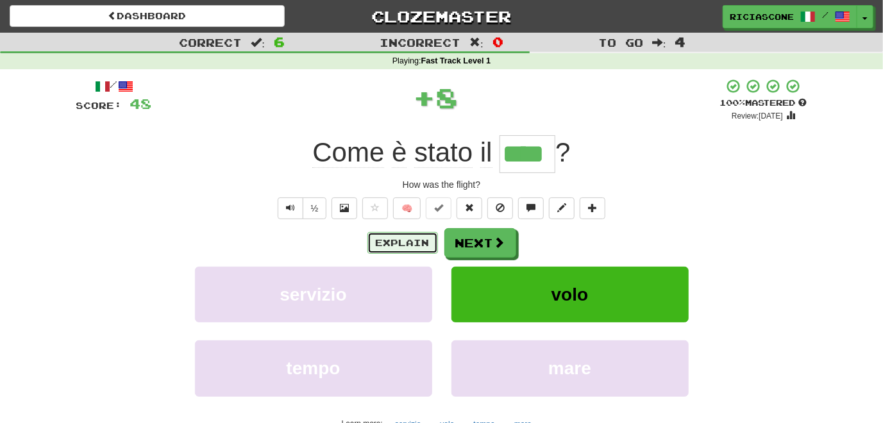
click at [408, 245] on button "Explain" at bounding box center [403, 243] width 71 height 22
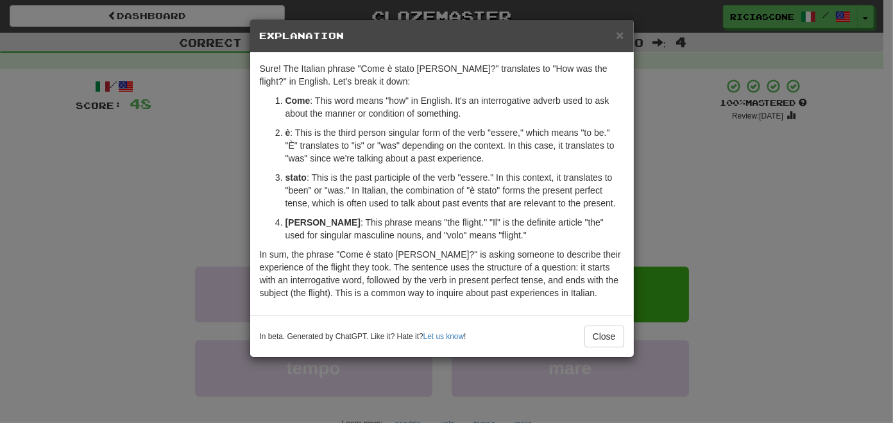
click at [130, 251] on div "× Explanation Sure! The Italian phrase "Come è stato il volo?" translates to "H…" at bounding box center [446, 211] width 893 height 423
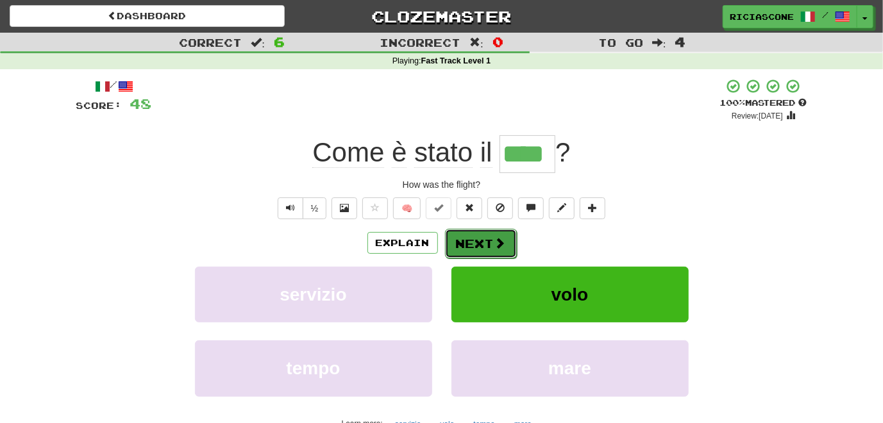
click at [489, 243] on button "Next" at bounding box center [481, 244] width 72 height 30
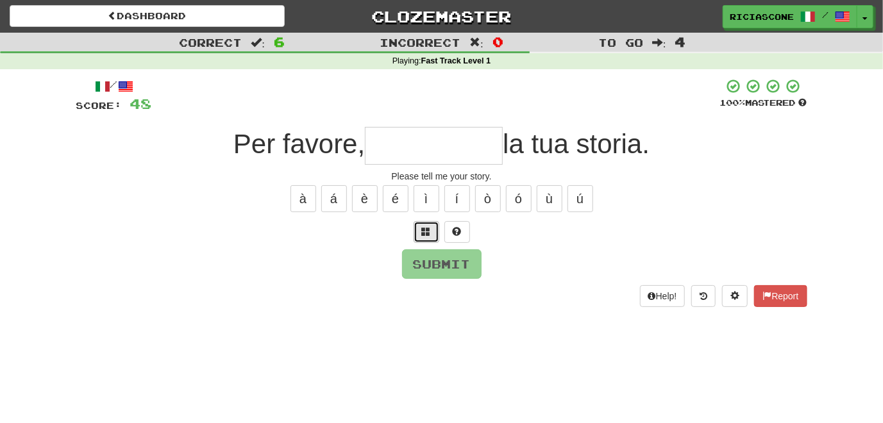
click at [424, 230] on span at bounding box center [426, 231] width 9 height 9
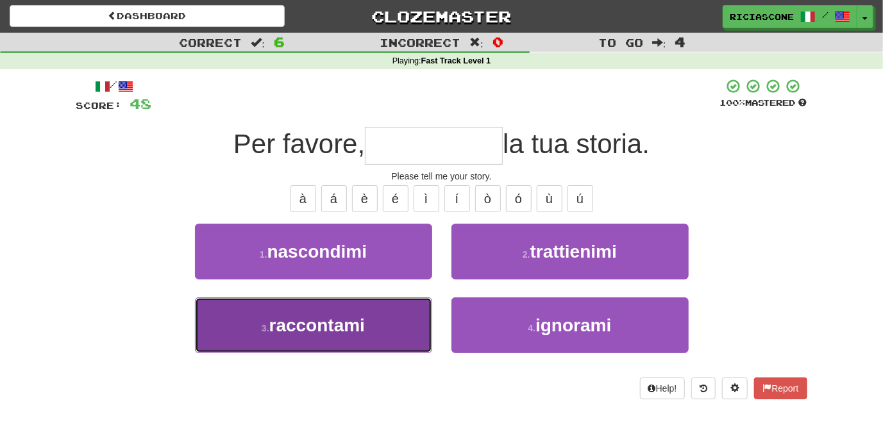
click at [411, 326] on button "3 . raccontami" at bounding box center [313, 326] width 237 height 56
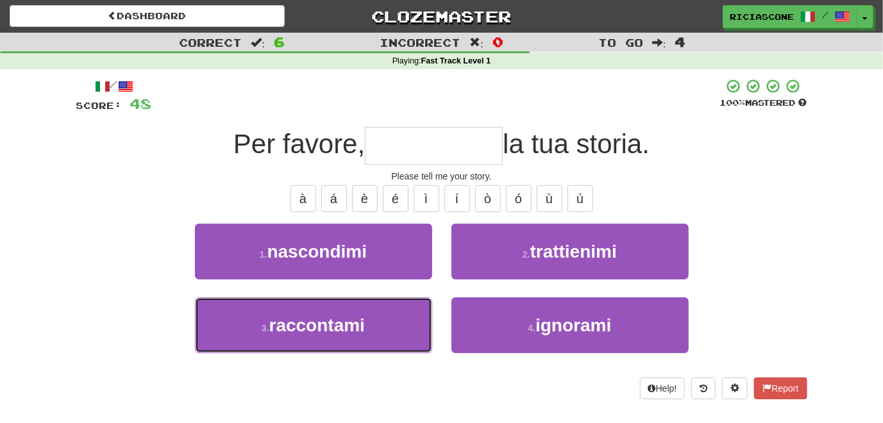
type input "**********"
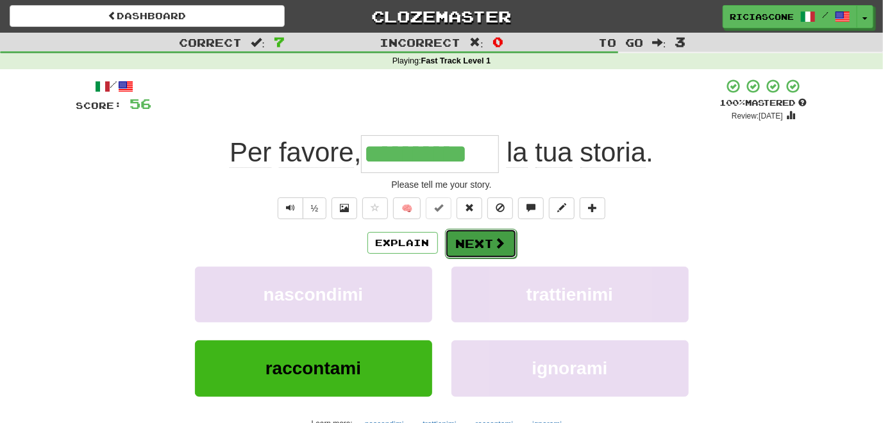
click at [476, 247] on button "Next" at bounding box center [481, 244] width 72 height 30
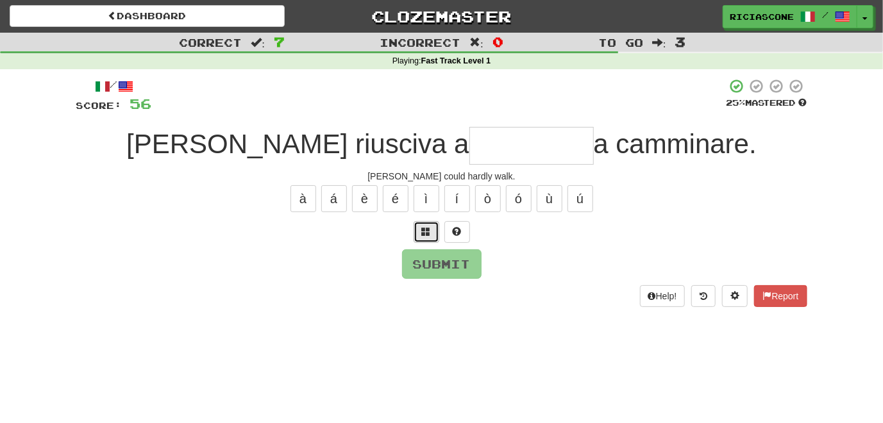
click at [431, 231] on button at bounding box center [427, 232] width 26 height 22
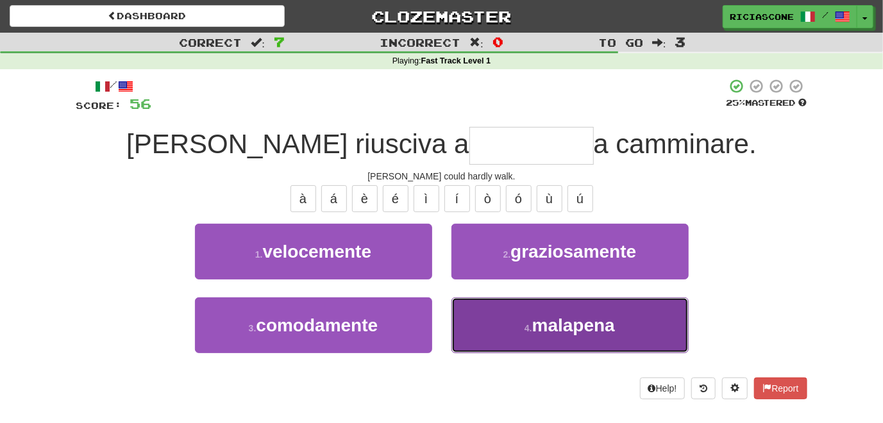
click at [471, 313] on button "4 . malapena" at bounding box center [570, 326] width 237 height 56
type input "********"
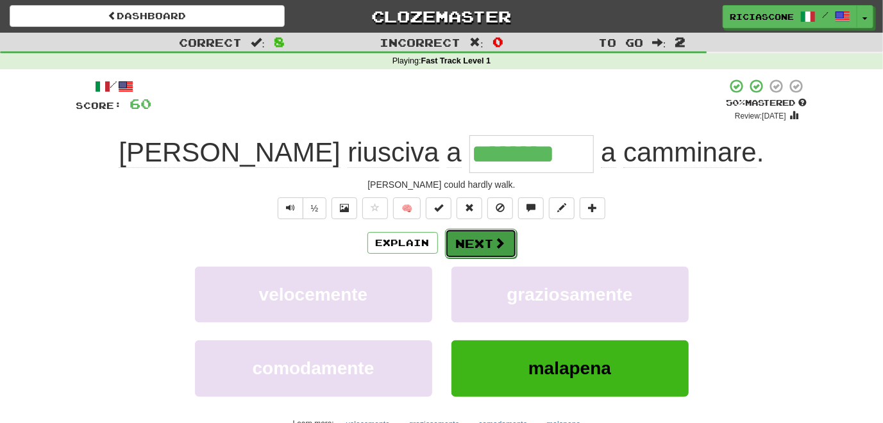
click at [468, 247] on button "Next" at bounding box center [481, 244] width 72 height 30
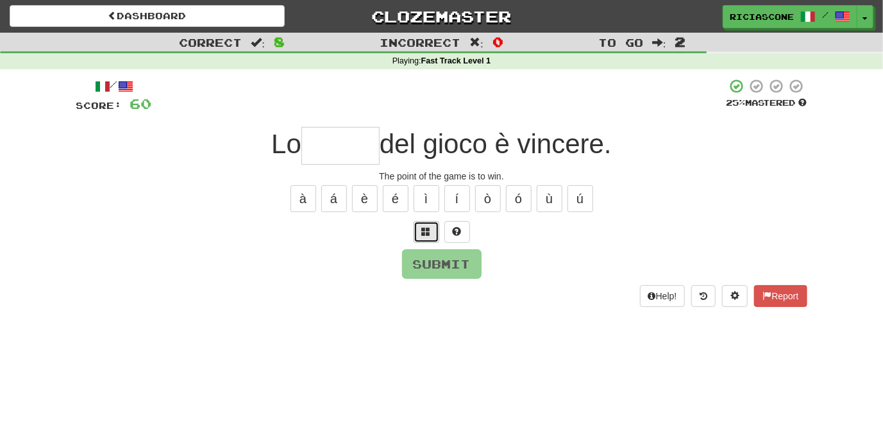
click at [430, 228] on span at bounding box center [426, 231] width 9 height 9
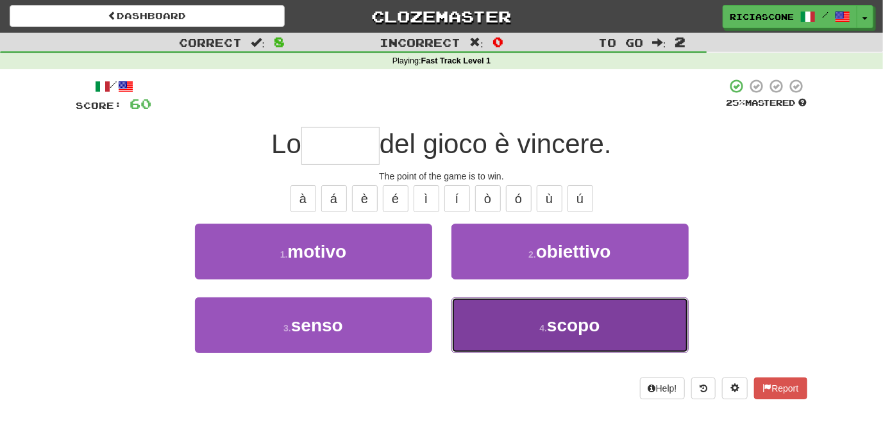
click at [534, 322] on button "4 . scopo" at bounding box center [570, 326] width 237 height 56
type input "*****"
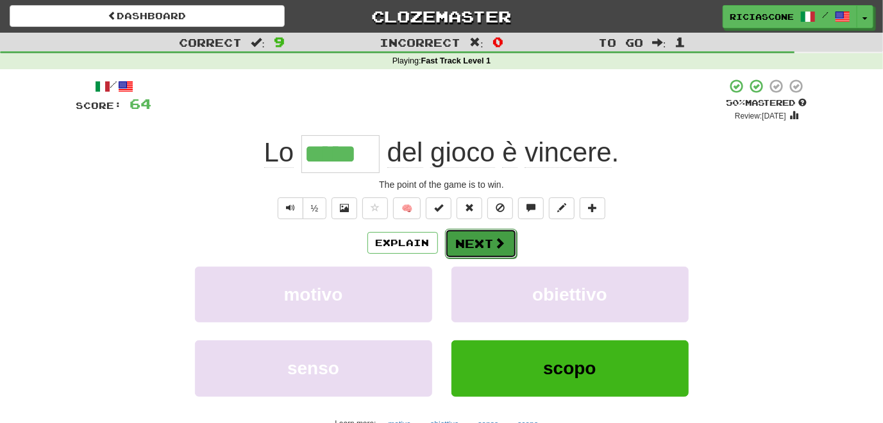
click at [470, 243] on button "Next" at bounding box center [481, 244] width 72 height 30
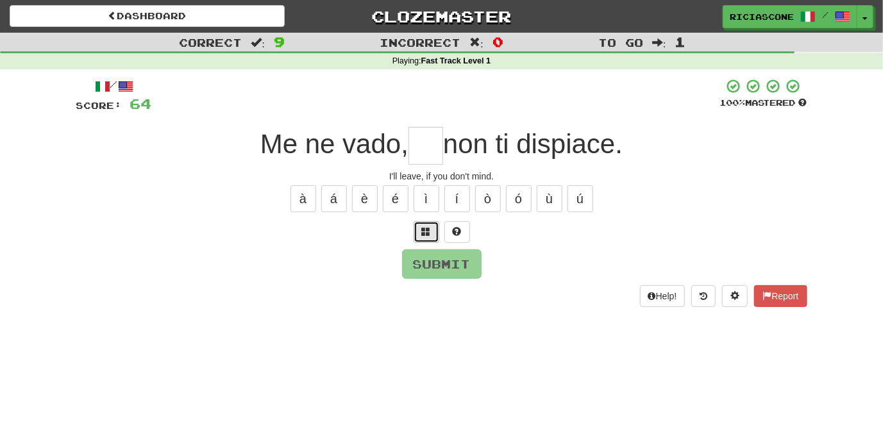
click at [426, 231] on span at bounding box center [426, 231] width 9 height 9
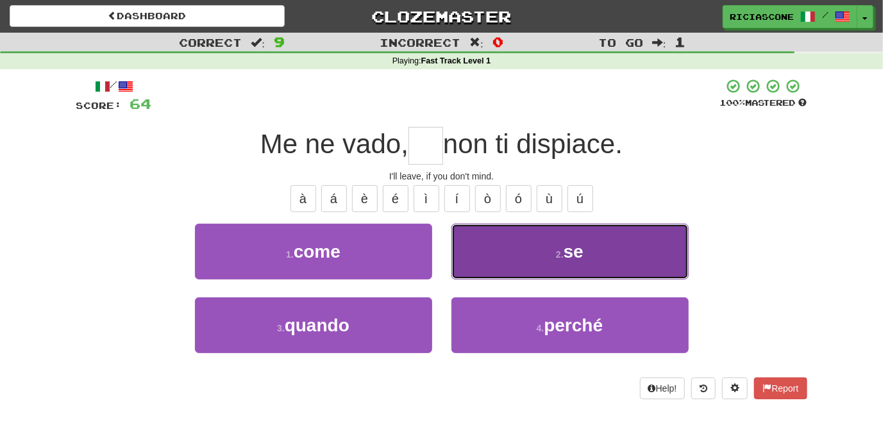
click at [464, 251] on button "2 . se" at bounding box center [570, 252] width 237 height 56
type input "**"
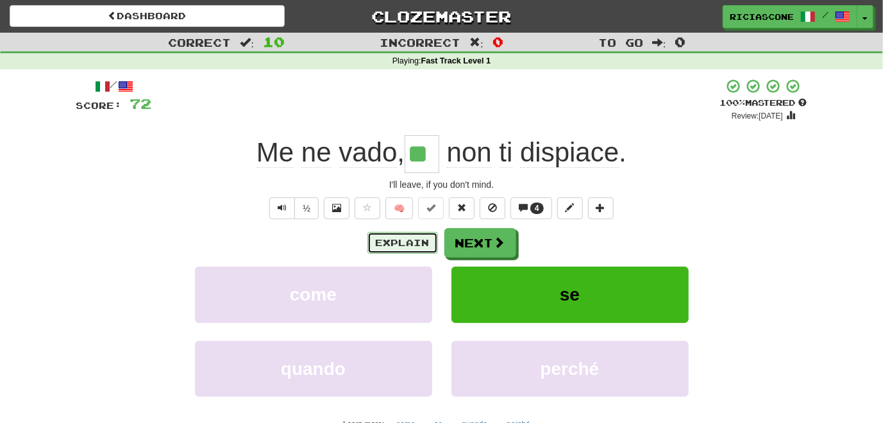
click at [407, 238] on button "Explain" at bounding box center [403, 243] width 71 height 22
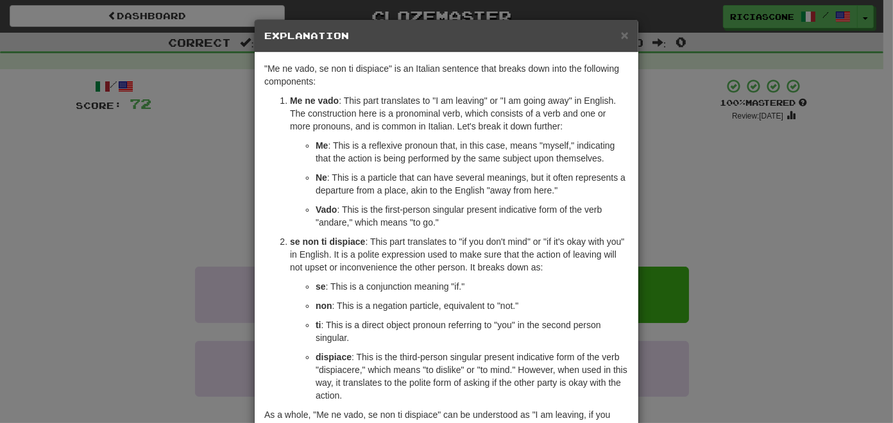
click at [111, 201] on div "× Explanation "Me ne vado, se non ti dispiace" is an Italian sentence that brea…" at bounding box center [446, 211] width 893 height 423
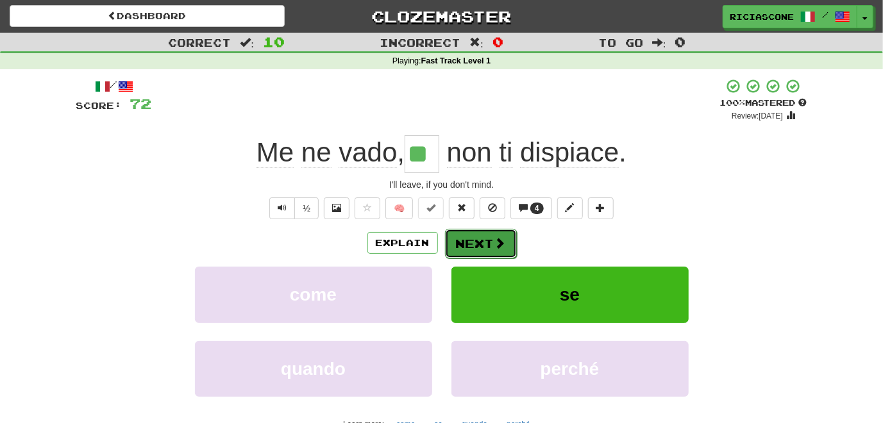
click at [467, 243] on button "Next" at bounding box center [481, 244] width 72 height 30
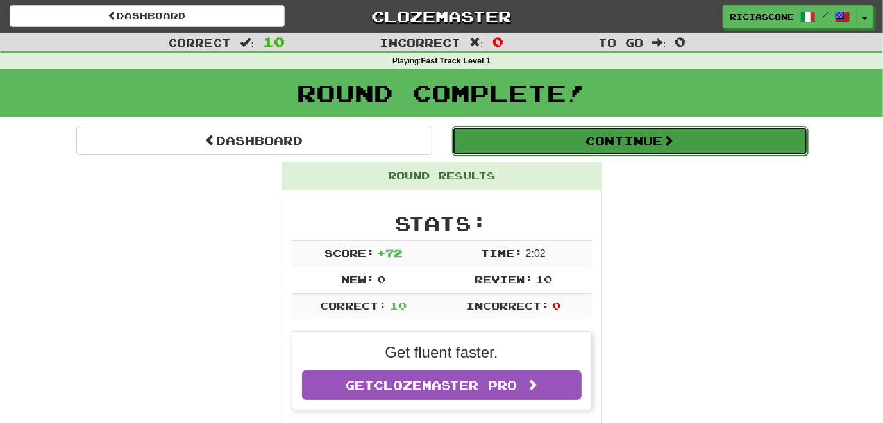
click at [525, 151] on button "Continue" at bounding box center [630, 141] width 356 height 30
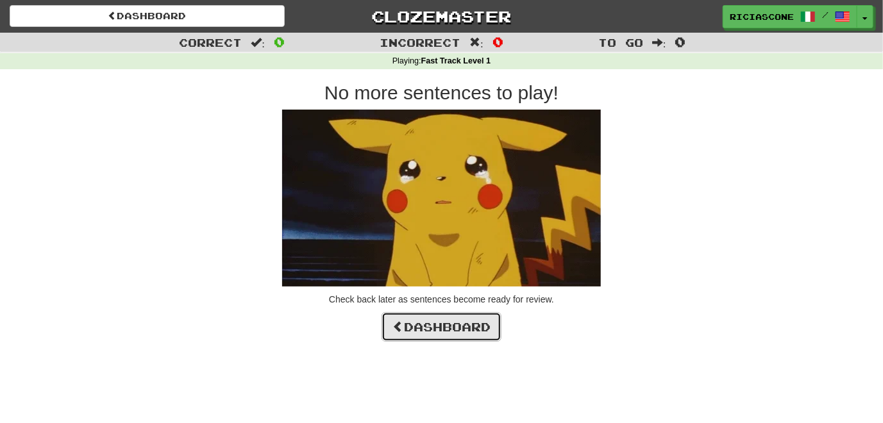
click at [448, 330] on link "Dashboard" at bounding box center [442, 327] width 120 height 30
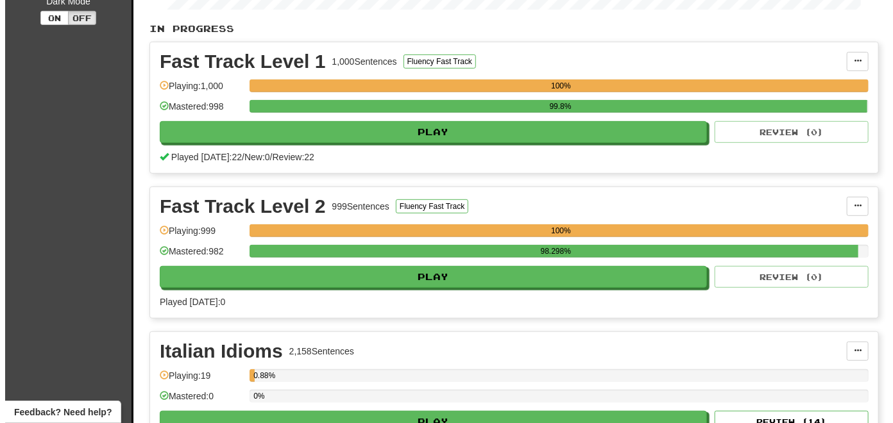
scroll to position [257, 0]
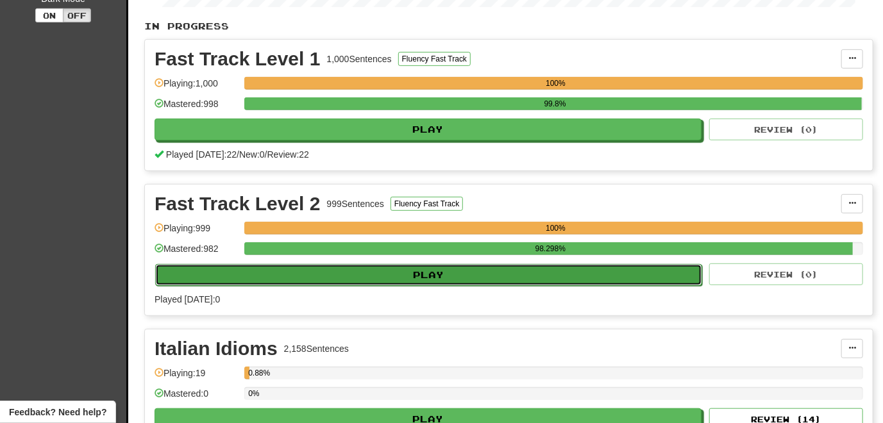
click at [484, 272] on button "Play" at bounding box center [428, 275] width 547 height 22
select select "**"
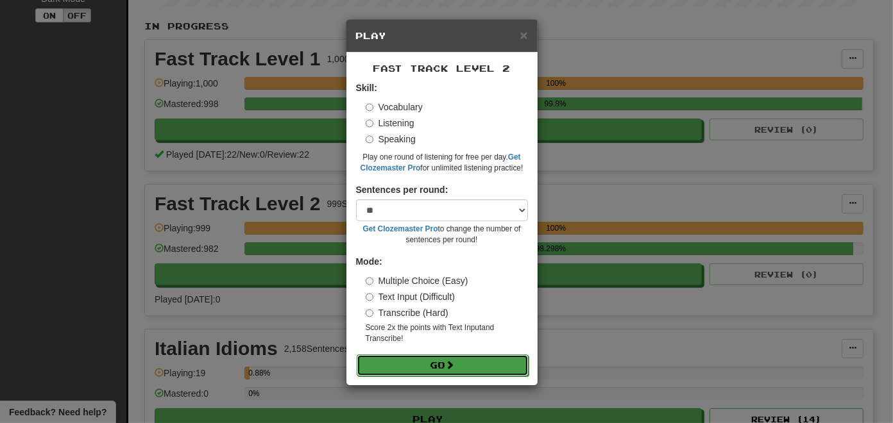
click at [441, 367] on button "Go" at bounding box center [443, 366] width 172 height 22
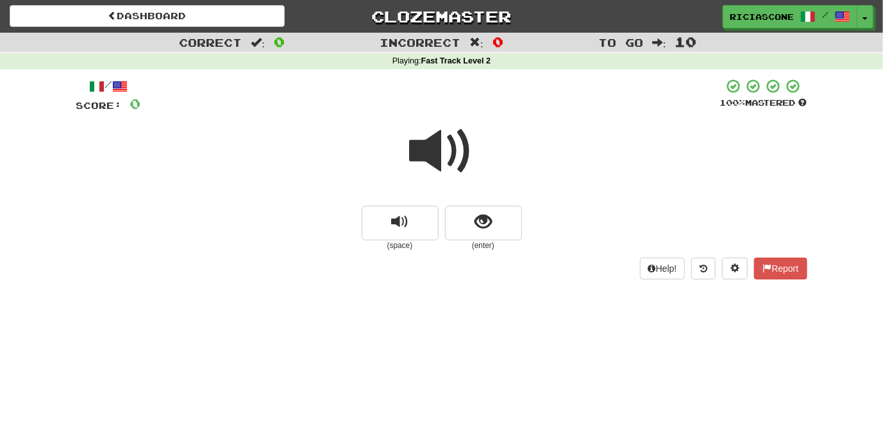
click at [429, 146] on span at bounding box center [442, 151] width 64 height 64
click at [432, 148] on span at bounding box center [442, 151] width 64 height 64
click at [466, 228] on button "show sentence" at bounding box center [483, 223] width 77 height 35
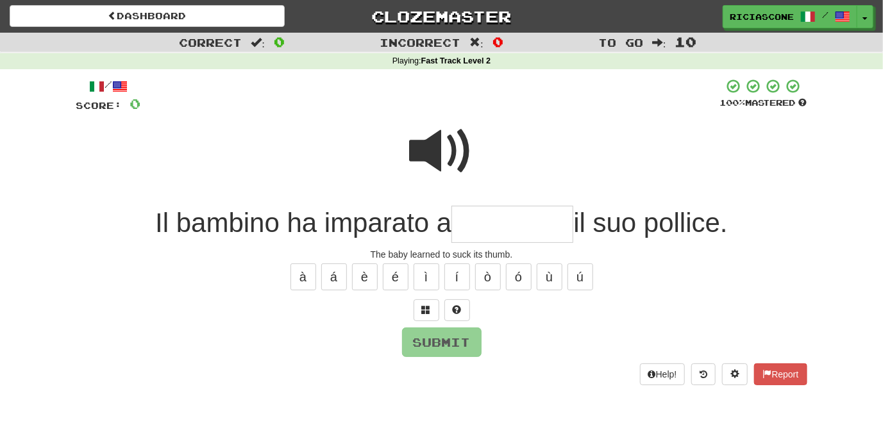
click at [423, 151] on span at bounding box center [442, 151] width 64 height 64
click at [421, 149] on span at bounding box center [442, 151] width 64 height 64
click at [424, 310] on span at bounding box center [426, 309] width 9 height 9
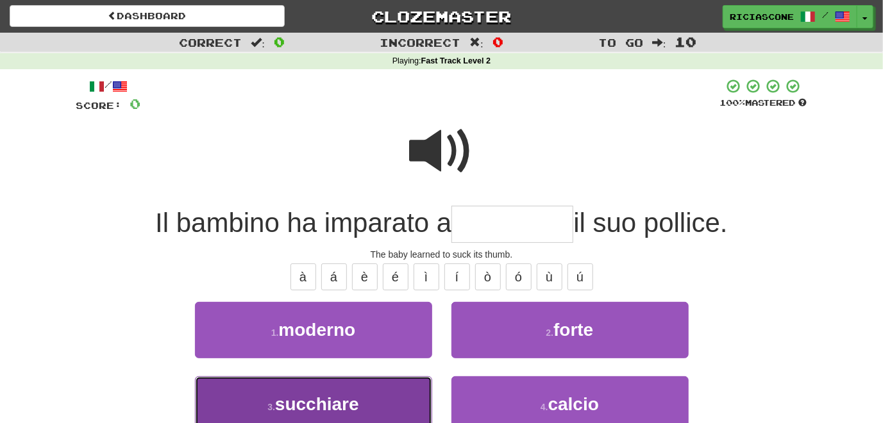
click at [375, 386] on button "3 . succhiare" at bounding box center [313, 405] width 237 height 56
type input "*********"
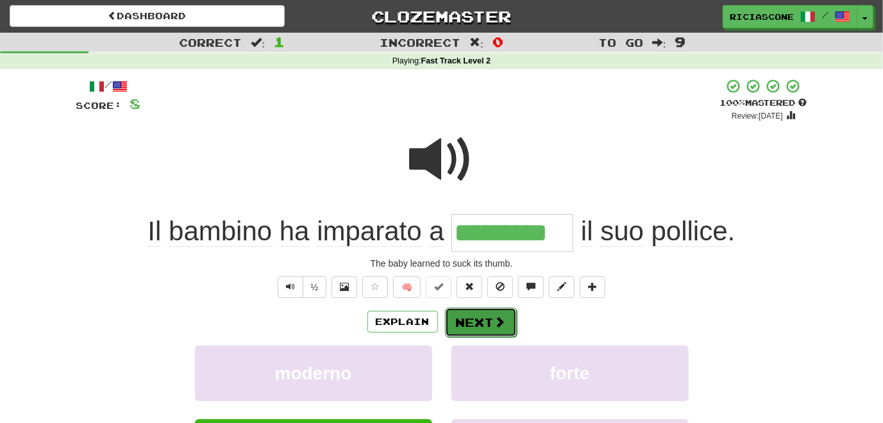
click at [476, 328] on button "Next" at bounding box center [481, 323] width 72 height 30
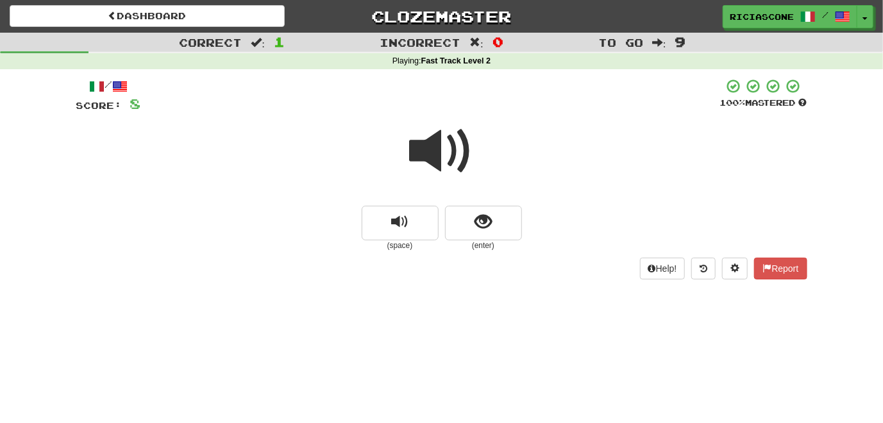
click at [432, 162] on span at bounding box center [442, 151] width 64 height 64
click at [432, 161] on span at bounding box center [442, 151] width 64 height 64
click at [428, 150] on span at bounding box center [442, 151] width 64 height 64
click at [471, 235] on button "show sentence" at bounding box center [483, 223] width 77 height 35
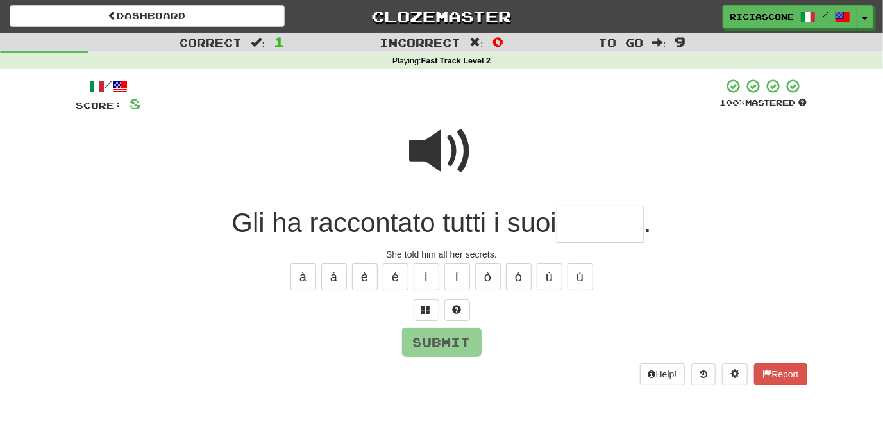
click at [433, 159] on span at bounding box center [442, 151] width 64 height 64
click at [444, 162] on span at bounding box center [442, 151] width 64 height 64
click at [429, 314] on span at bounding box center [426, 309] width 9 height 9
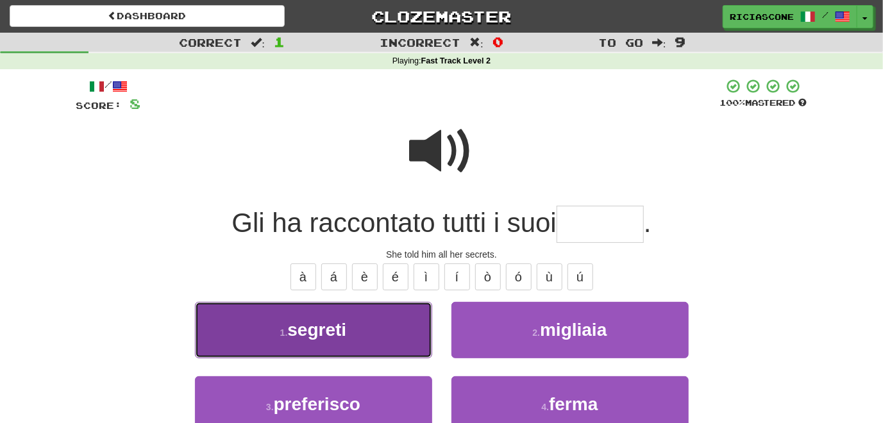
click at [382, 346] on button "1 . segreti" at bounding box center [313, 330] width 237 height 56
type input "*******"
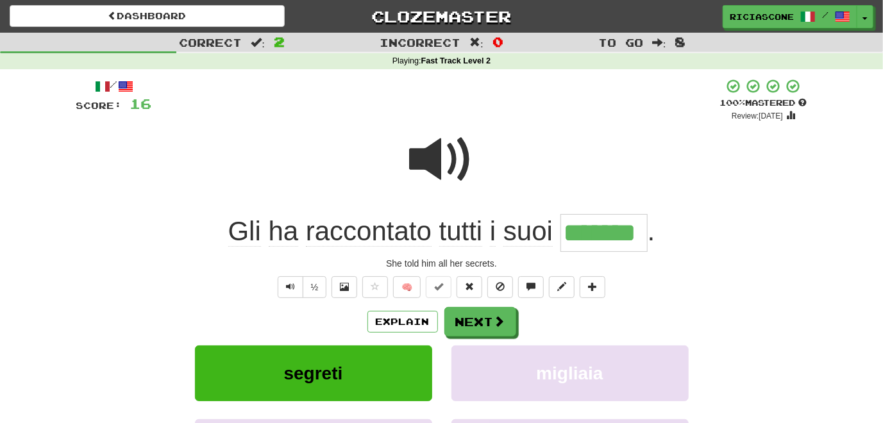
click at [437, 157] on span at bounding box center [442, 160] width 64 height 64
click at [438, 157] on span at bounding box center [442, 160] width 64 height 64
click at [439, 157] on span at bounding box center [442, 160] width 64 height 64
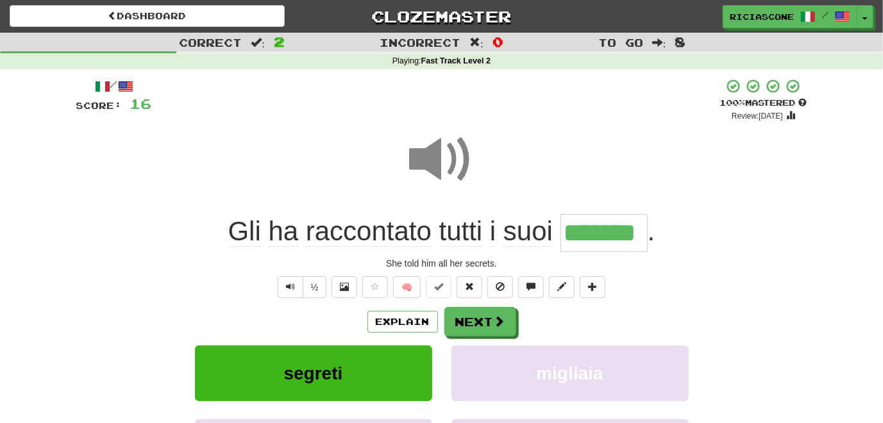
click at [439, 157] on span at bounding box center [442, 160] width 64 height 64
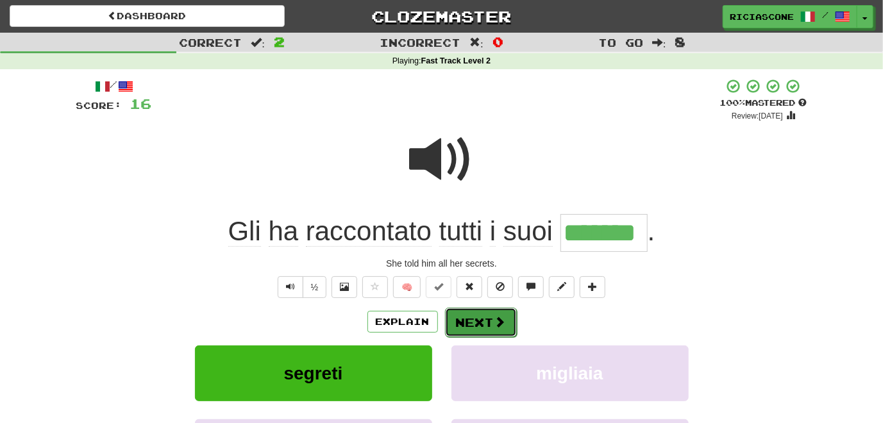
click at [470, 330] on button "Next" at bounding box center [481, 323] width 72 height 30
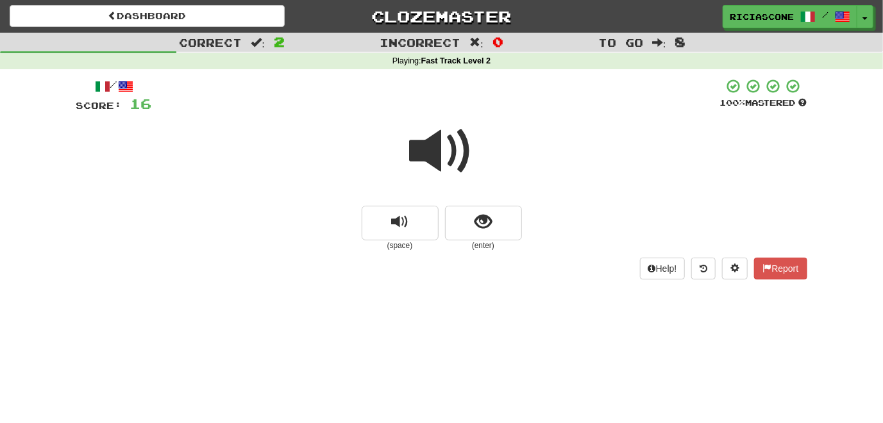
click at [426, 148] on span at bounding box center [442, 151] width 64 height 64
click at [423, 151] on span at bounding box center [442, 151] width 64 height 64
click at [474, 234] on button "show sentence" at bounding box center [483, 223] width 77 height 35
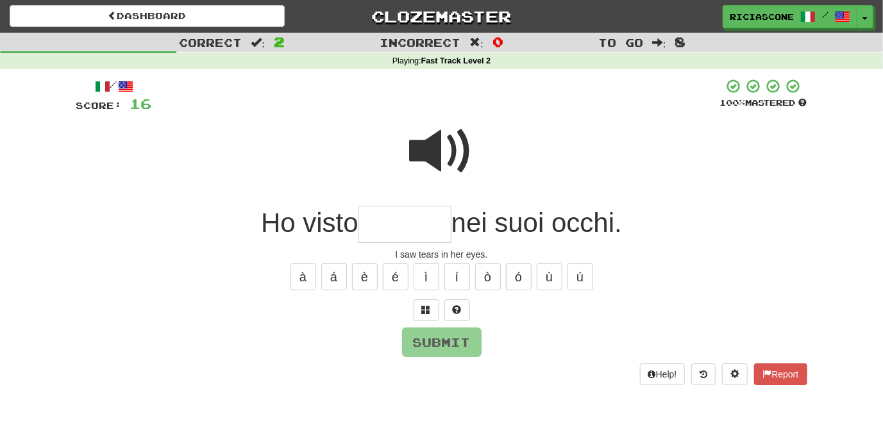
click at [427, 158] on span at bounding box center [442, 151] width 64 height 64
click at [432, 143] on span at bounding box center [442, 151] width 64 height 64
click at [432, 144] on span at bounding box center [442, 151] width 64 height 64
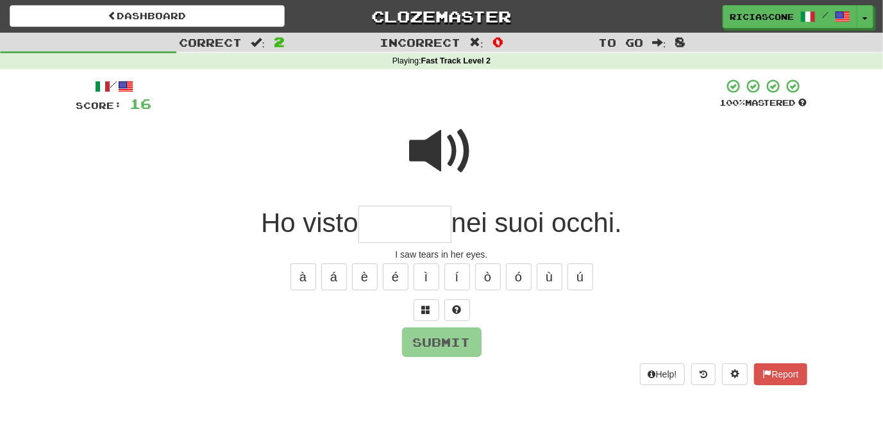
click at [423, 149] on span at bounding box center [442, 151] width 64 height 64
click at [423, 316] on button at bounding box center [427, 311] width 26 height 22
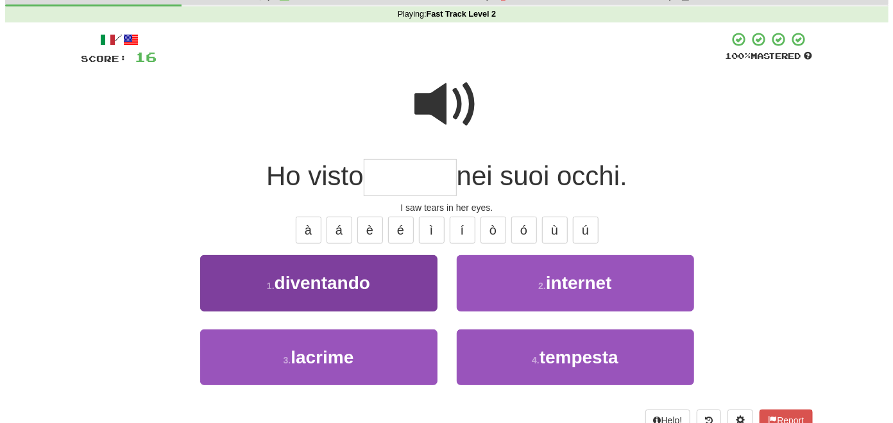
scroll to position [64, 0]
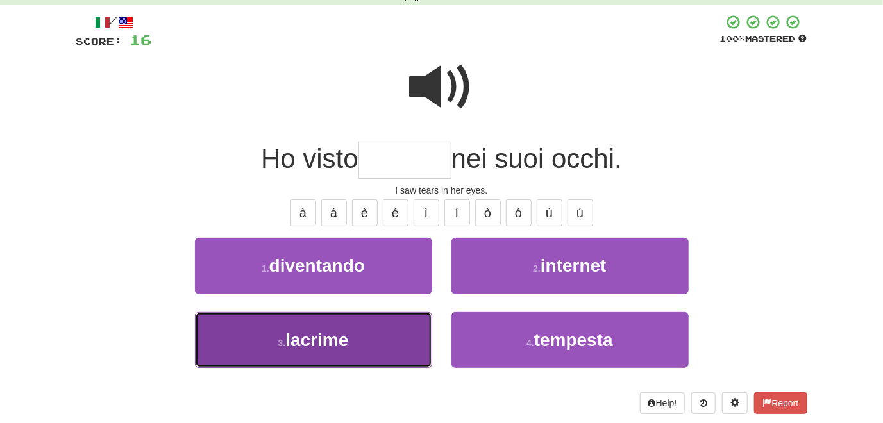
click at [386, 328] on button "3 . lacrime" at bounding box center [313, 340] width 237 height 56
type input "*******"
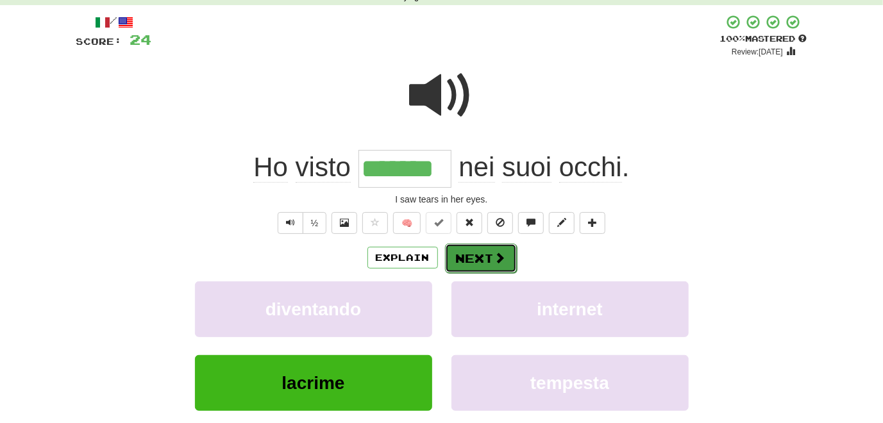
click at [473, 264] on button "Next" at bounding box center [481, 259] width 72 height 30
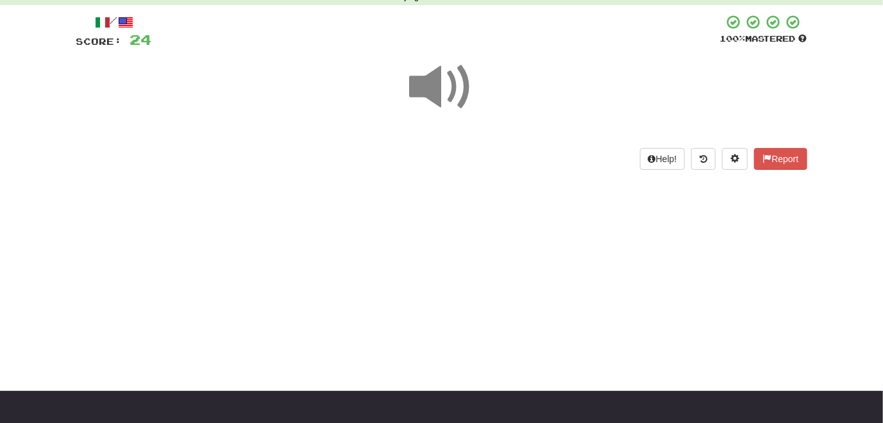
click at [444, 81] on span at bounding box center [442, 87] width 64 height 64
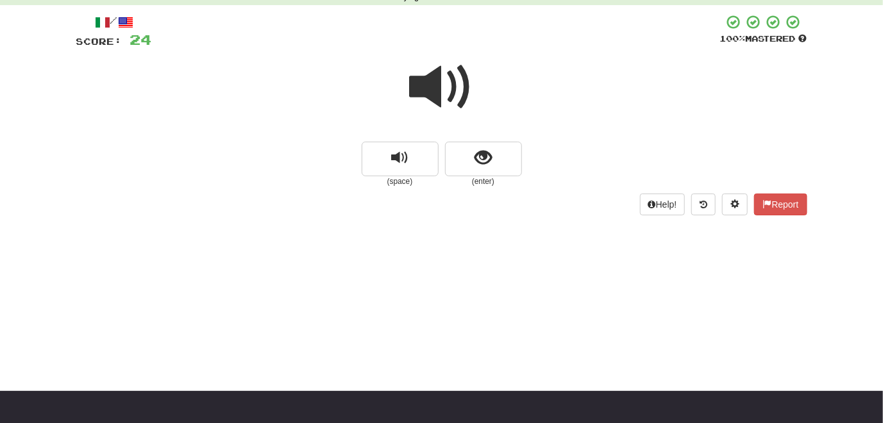
click at [414, 102] on span at bounding box center [442, 87] width 64 height 64
click at [479, 169] on button "show sentence" at bounding box center [483, 159] width 77 height 35
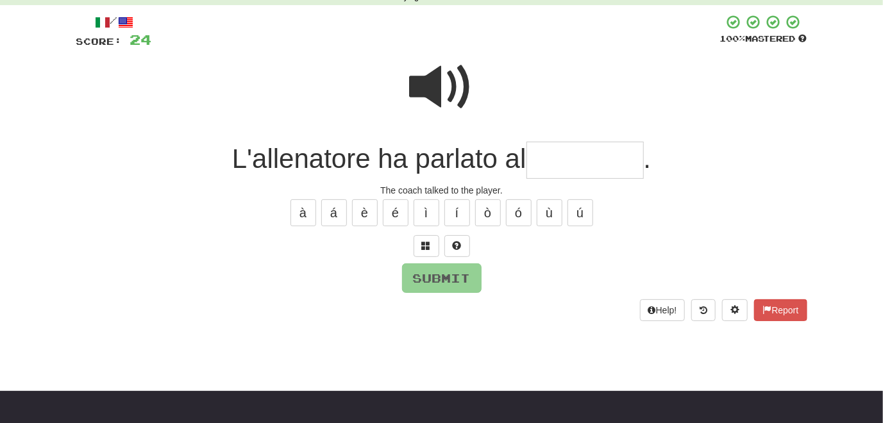
click at [429, 90] on span at bounding box center [442, 87] width 64 height 64
click at [423, 242] on span at bounding box center [426, 245] width 9 height 9
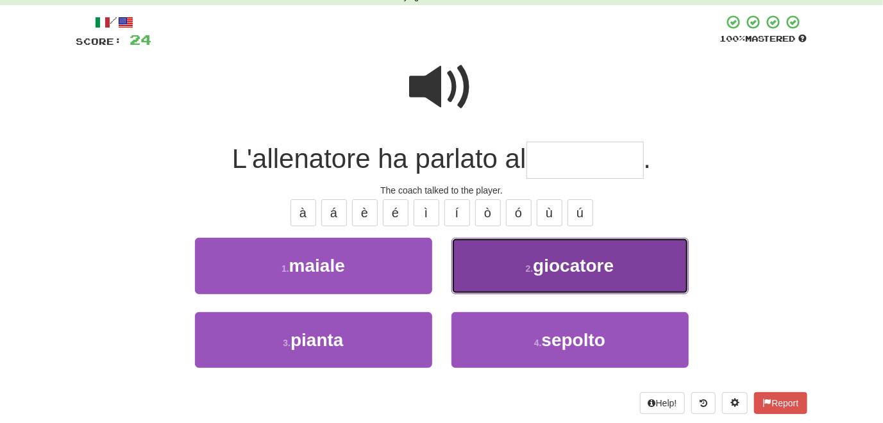
click at [479, 267] on button "2 . giocatore" at bounding box center [570, 266] width 237 height 56
type input "*********"
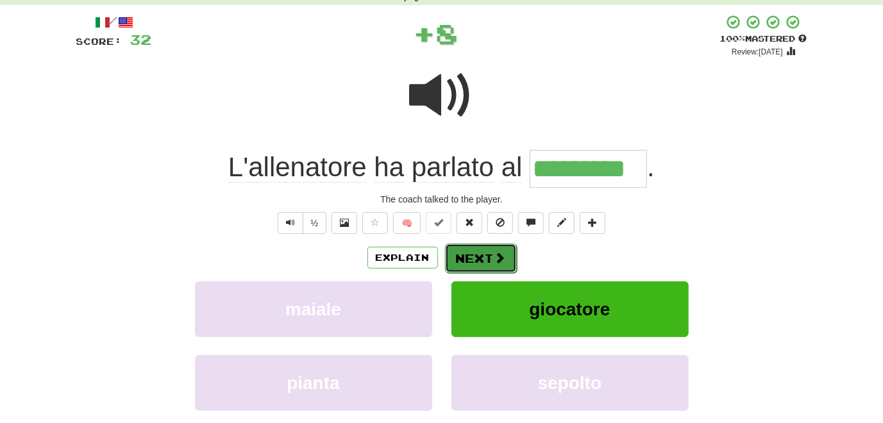
click at [477, 261] on button "Next" at bounding box center [481, 259] width 72 height 30
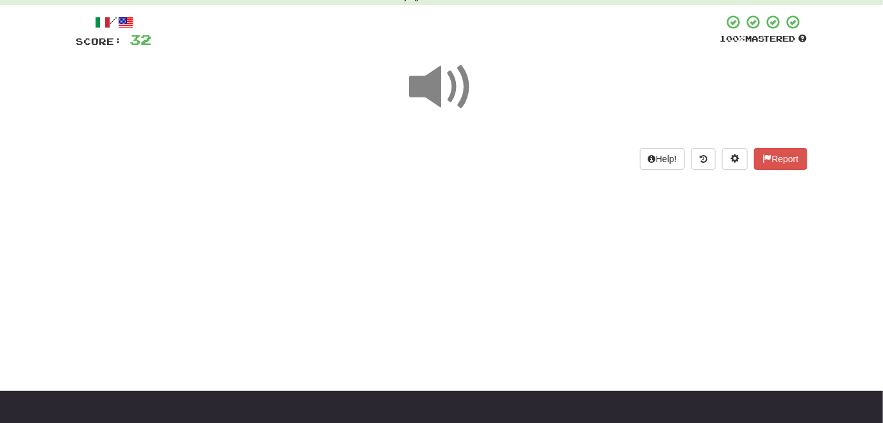
click at [430, 92] on span at bounding box center [442, 87] width 64 height 64
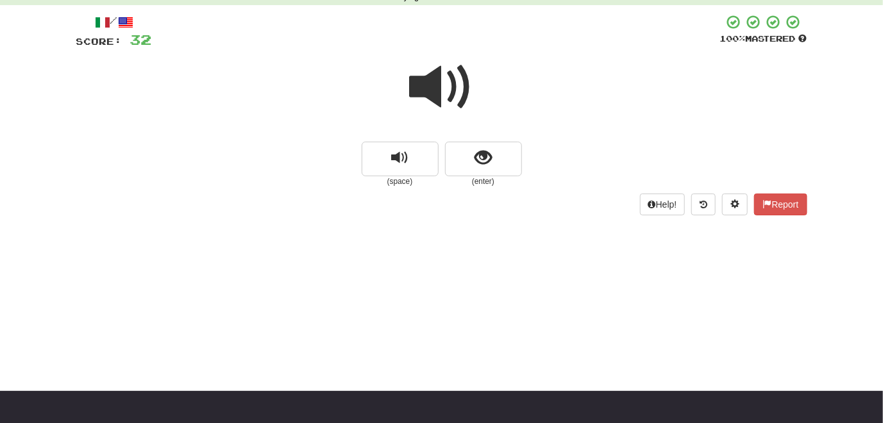
click at [432, 98] on span at bounding box center [442, 87] width 64 height 64
click at [443, 89] on span at bounding box center [442, 87] width 64 height 64
click at [479, 169] on button "show sentence" at bounding box center [483, 159] width 77 height 35
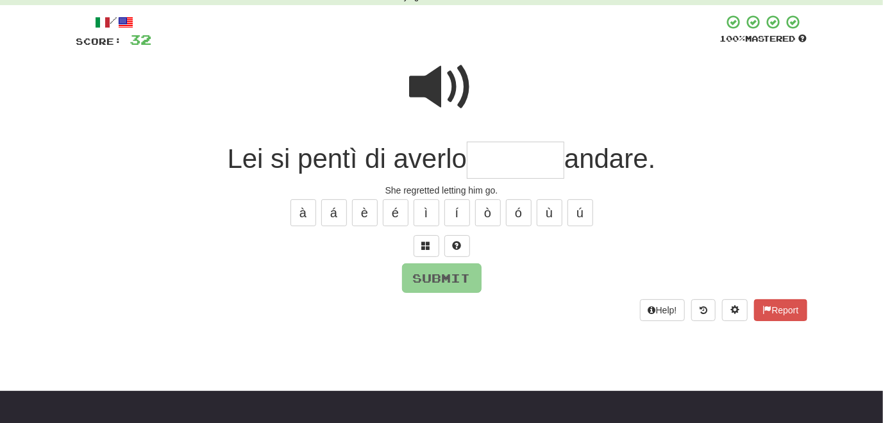
click at [429, 87] on span at bounding box center [442, 87] width 64 height 64
click at [433, 92] on span at bounding box center [442, 87] width 64 height 64
click at [434, 90] on span at bounding box center [442, 87] width 64 height 64
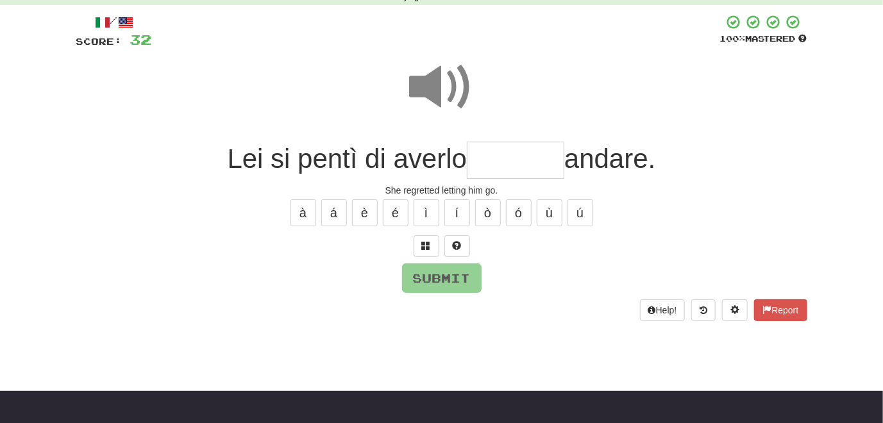
click at [436, 89] on span at bounding box center [442, 87] width 64 height 64
click at [423, 250] on span at bounding box center [426, 245] width 9 height 9
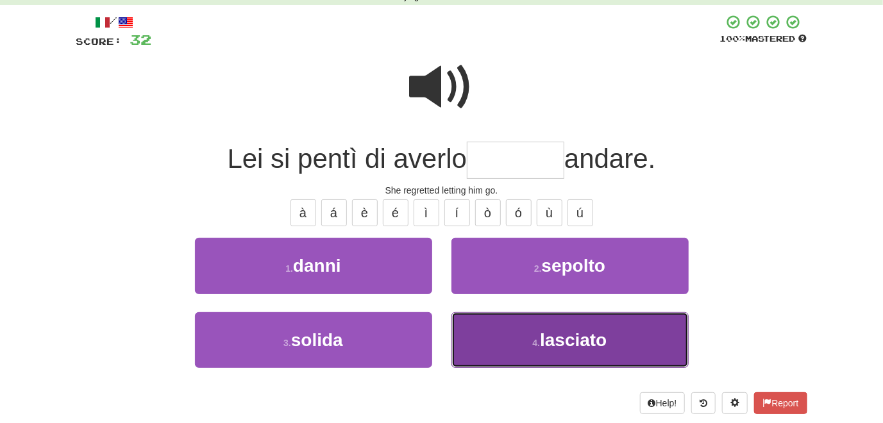
click at [479, 330] on button "4 . lasciato" at bounding box center [570, 340] width 237 height 56
type input "********"
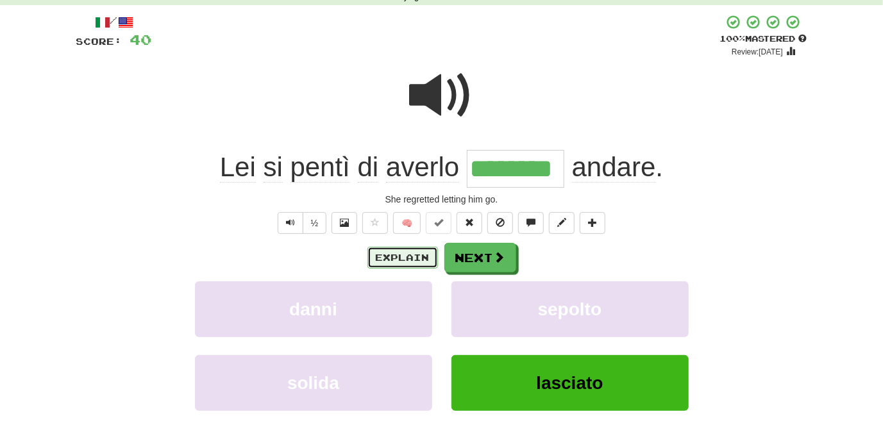
click at [402, 260] on button "Explain" at bounding box center [403, 258] width 71 height 22
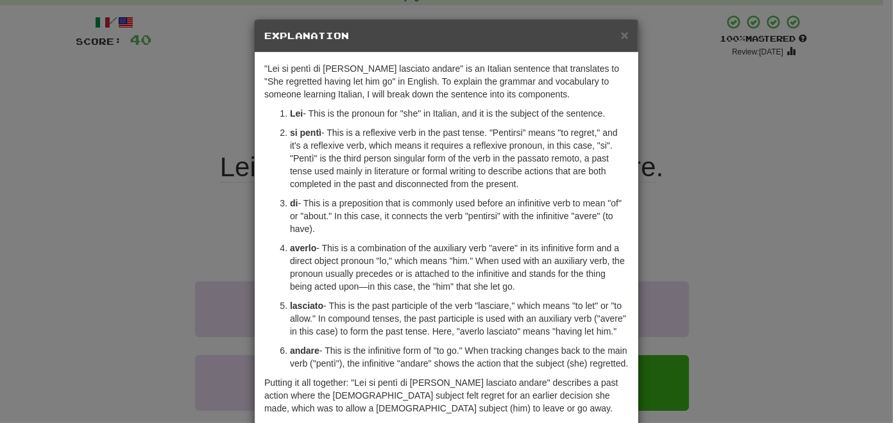
click at [128, 178] on div "× Explanation "Lei si pentì di averlo lasciato andare" is an Italian sentence t…" at bounding box center [446, 211] width 893 height 423
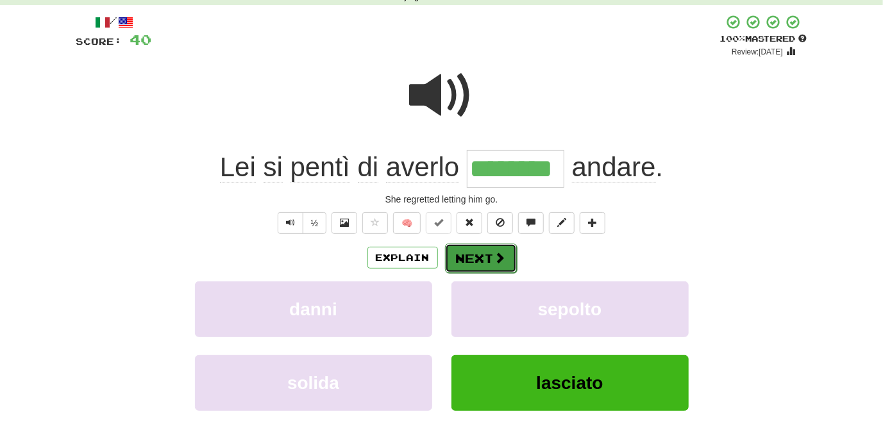
click at [470, 261] on button "Next" at bounding box center [481, 259] width 72 height 30
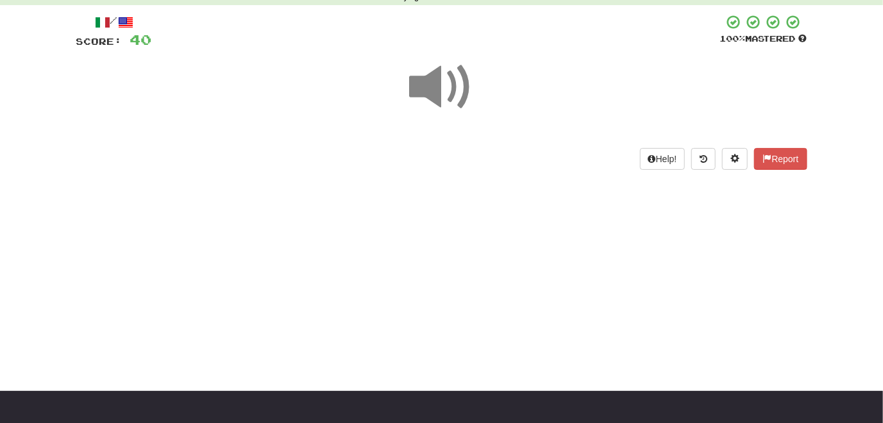
click at [445, 93] on span at bounding box center [442, 87] width 64 height 64
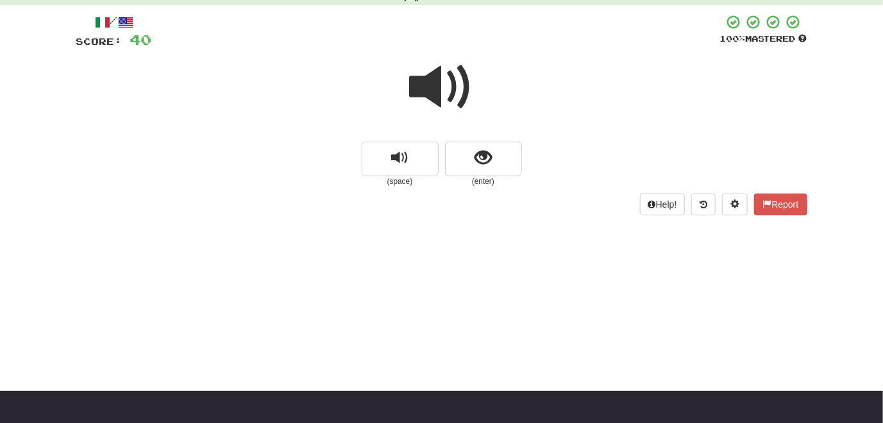
click at [435, 89] on span at bounding box center [442, 87] width 64 height 64
click at [437, 89] on span at bounding box center [442, 87] width 64 height 64
click at [416, 86] on span at bounding box center [442, 87] width 64 height 64
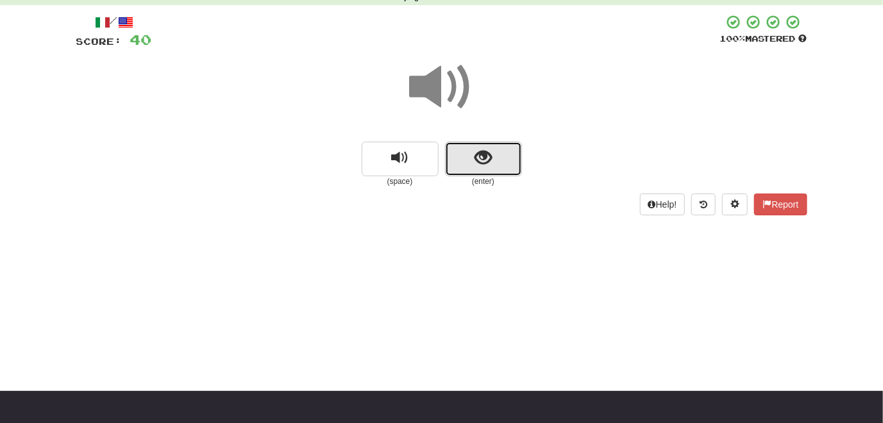
click at [466, 153] on button "show sentence" at bounding box center [483, 159] width 77 height 35
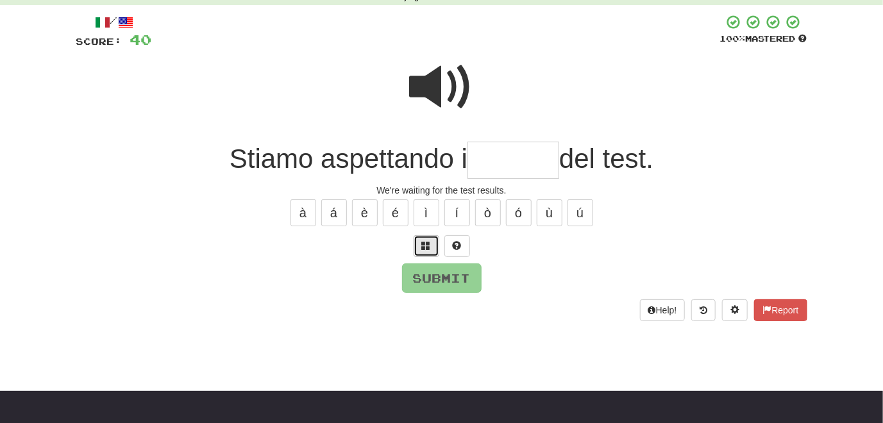
click at [425, 248] on span at bounding box center [426, 245] width 9 height 9
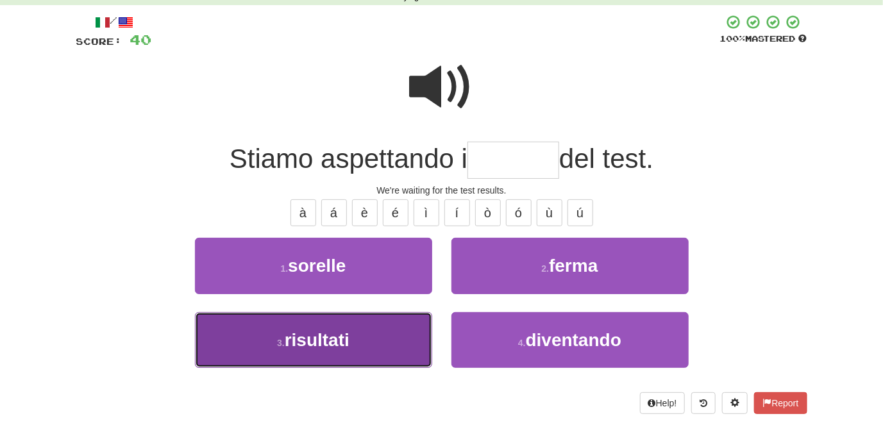
click at [401, 339] on button "3 . risultati" at bounding box center [313, 340] width 237 height 56
type input "*********"
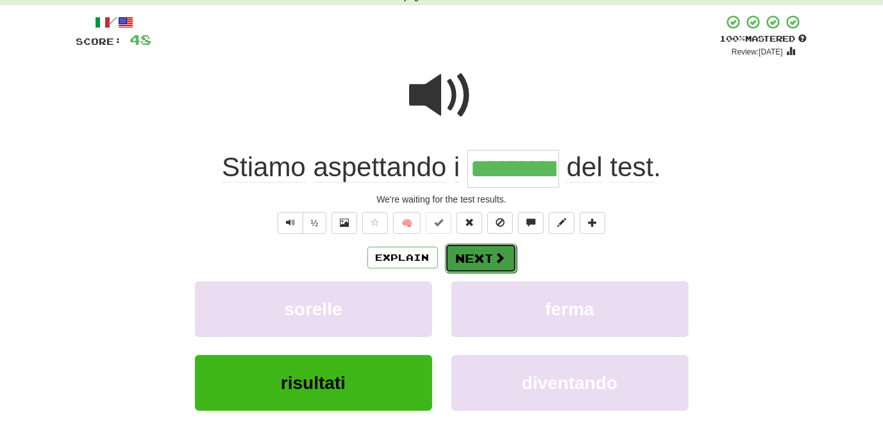
click at [480, 260] on button "Next" at bounding box center [481, 259] width 72 height 30
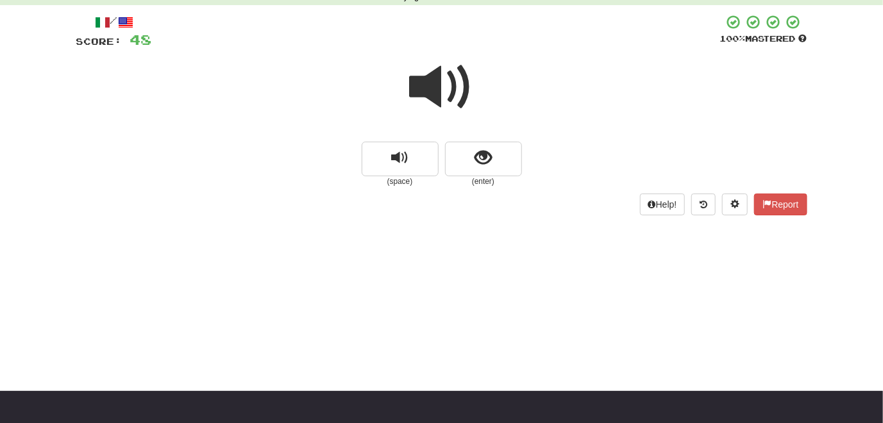
click at [426, 88] on span at bounding box center [442, 87] width 64 height 64
click at [479, 164] on span "show sentence" at bounding box center [483, 157] width 17 height 17
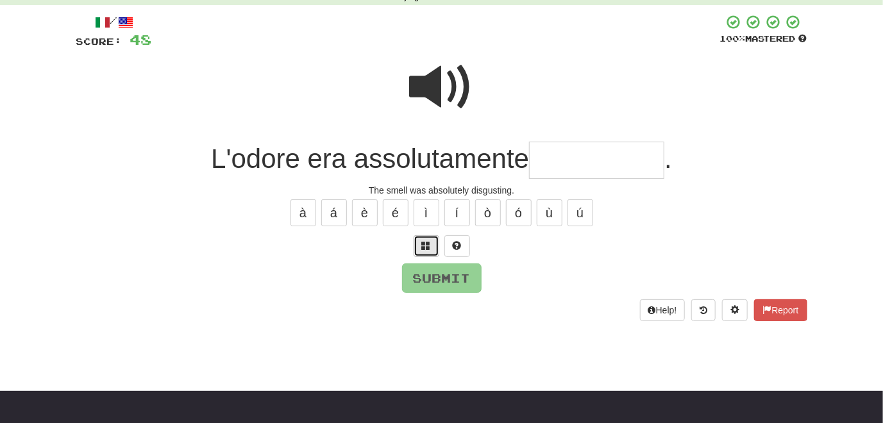
click at [426, 248] on span at bounding box center [426, 245] width 9 height 9
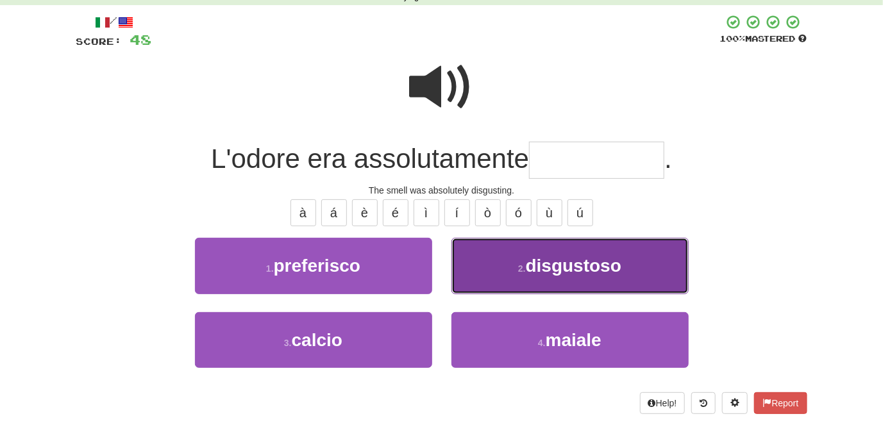
click at [468, 264] on button "2 . disgustoso" at bounding box center [570, 266] width 237 height 56
type input "**********"
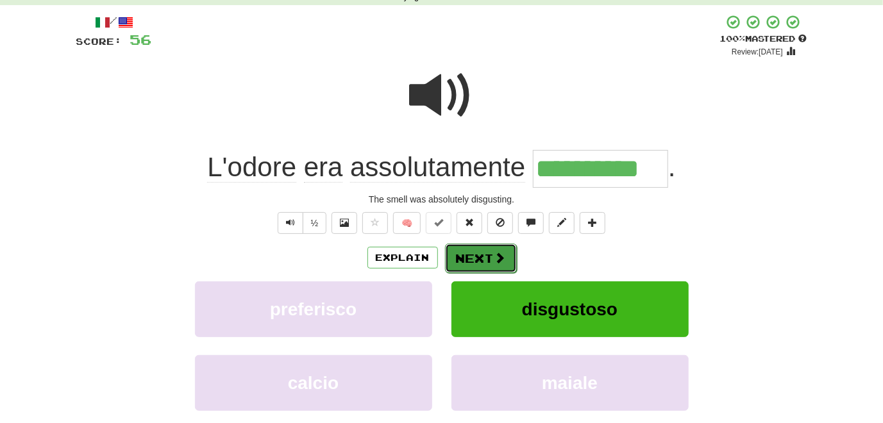
click at [475, 264] on button "Next" at bounding box center [481, 259] width 72 height 30
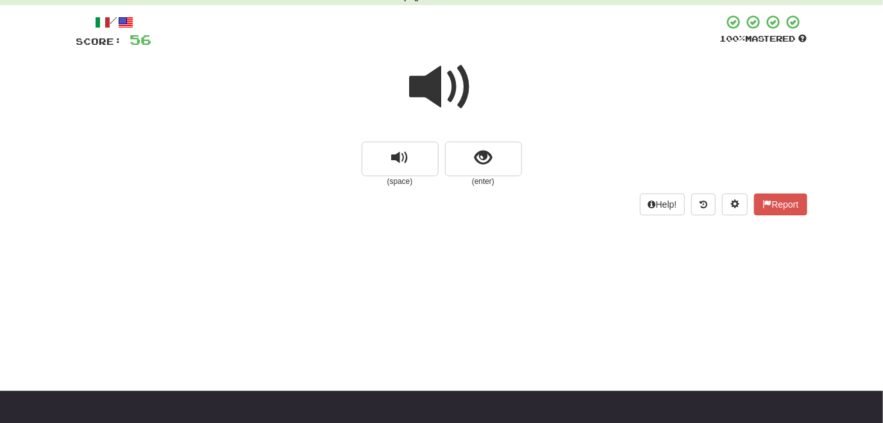
click at [441, 90] on span at bounding box center [442, 87] width 64 height 64
click at [479, 167] on span "show sentence" at bounding box center [483, 157] width 17 height 17
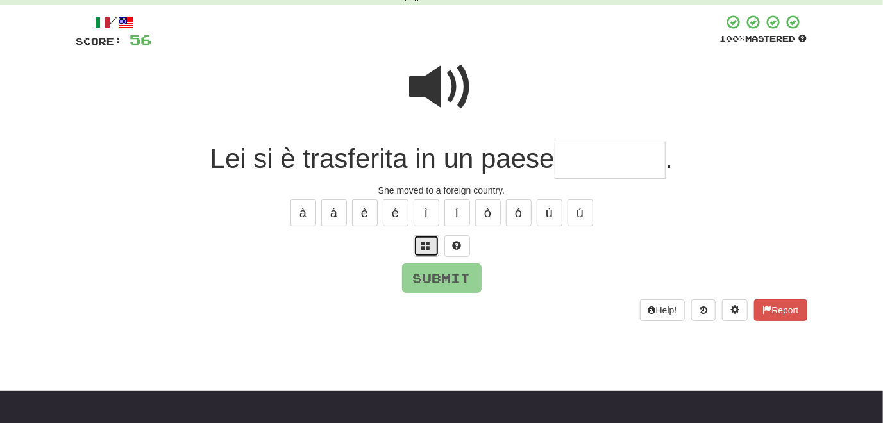
click at [418, 248] on button at bounding box center [427, 246] width 26 height 22
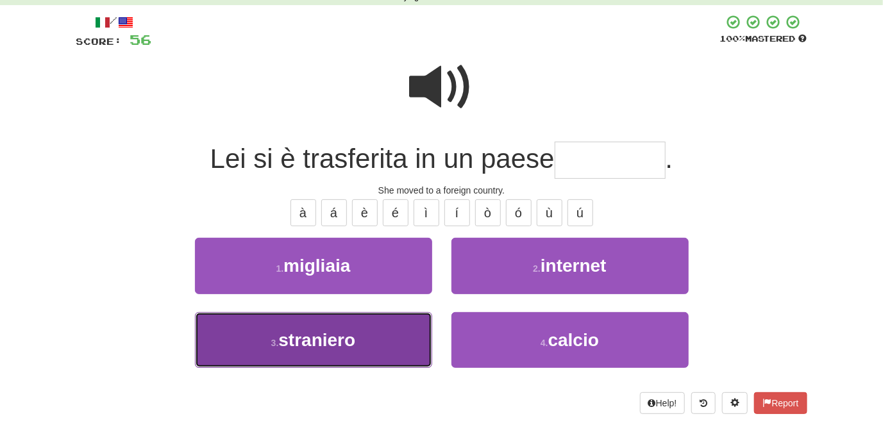
click at [403, 333] on button "3 . straniero" at bounding box center [313, 340] width 237 height 56
type input "*********"
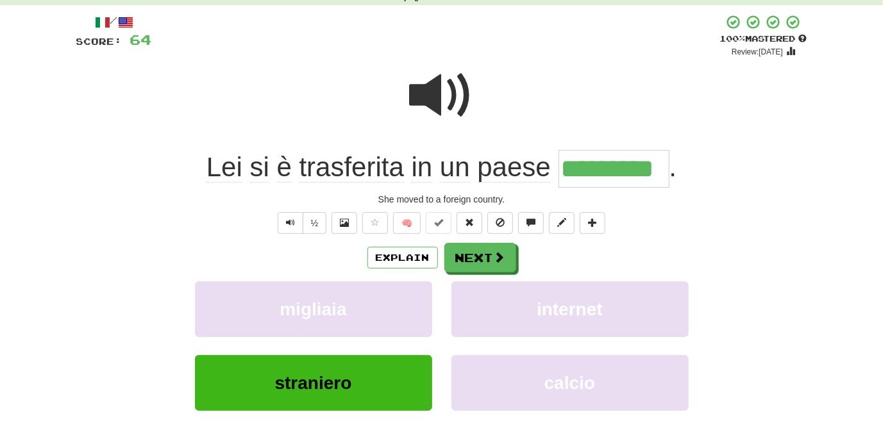
click at [418, 89] on span at bounding box center [442, 96] width 64 height 64
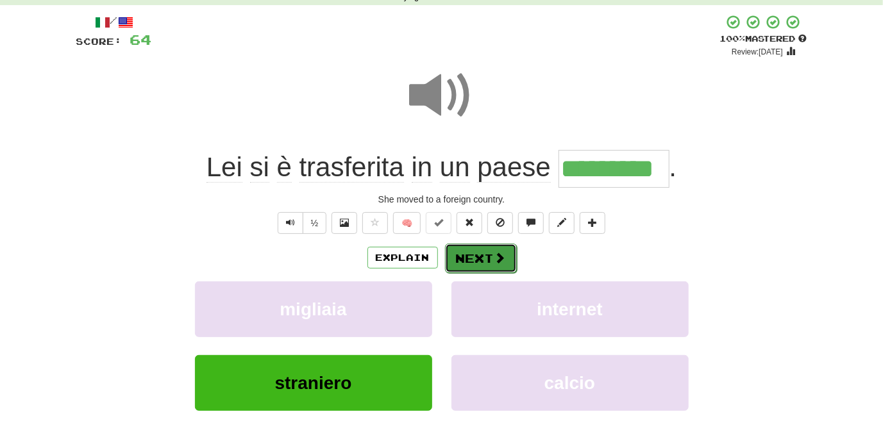
click at [468, 256] on button "Next" at bounding box center [481, 259] width 72 height 30
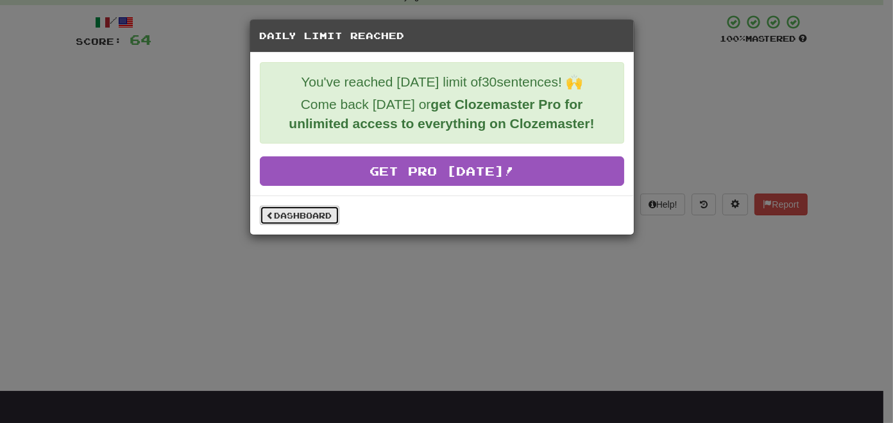
click at [293, 217] on link "Dashboard" at bounding box center [300, 215] width 80 height 19
